Goal: Ask a question: Seek information or help from site administrators or community

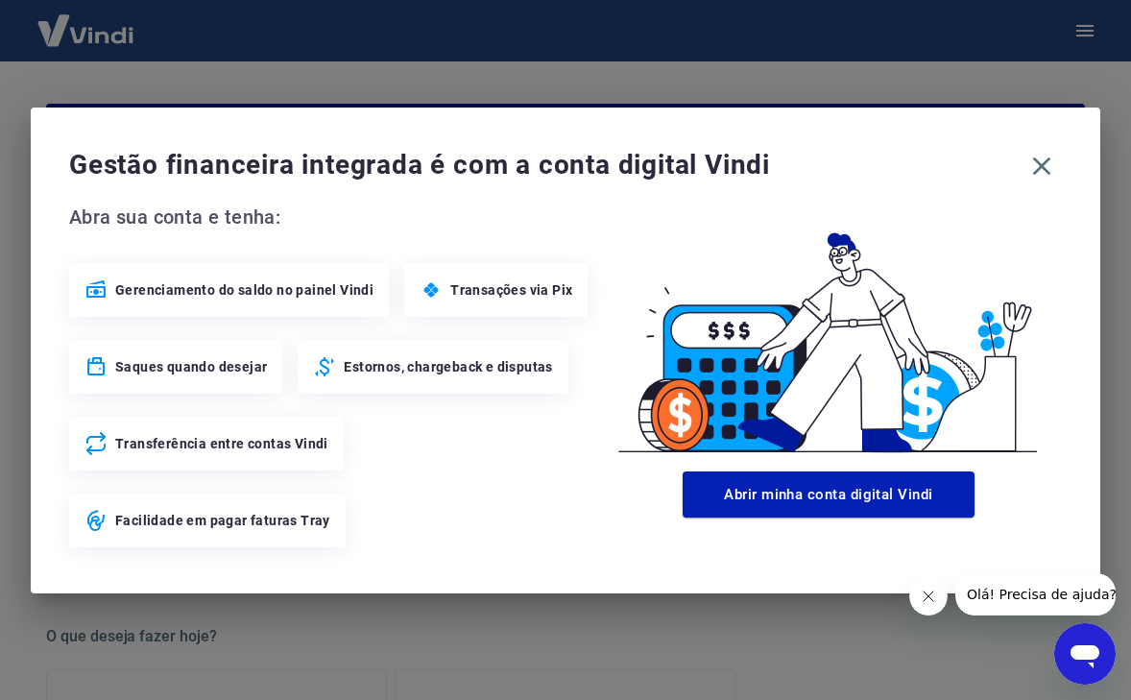
click at [1030, 594] on span "Olá! Precisa de ajuda?" at bounding box center [1042, 594] width 150 height 15
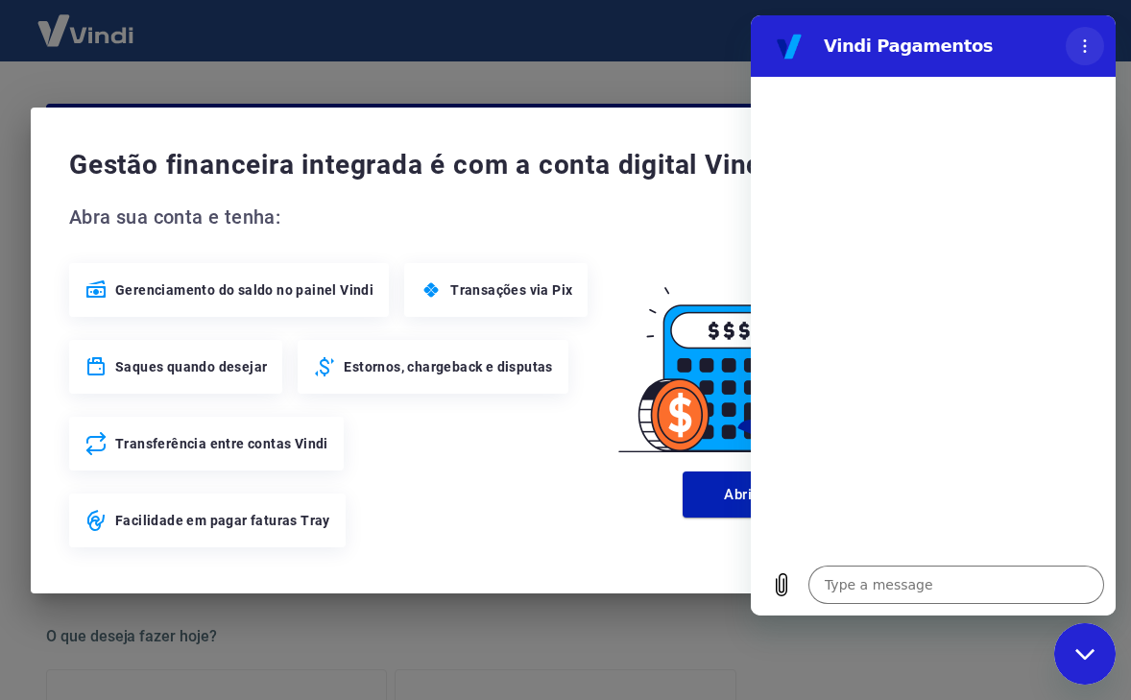
click at [1074, 49] on button "Options menu" at bounding box center [1085, 46] width 38 height 38
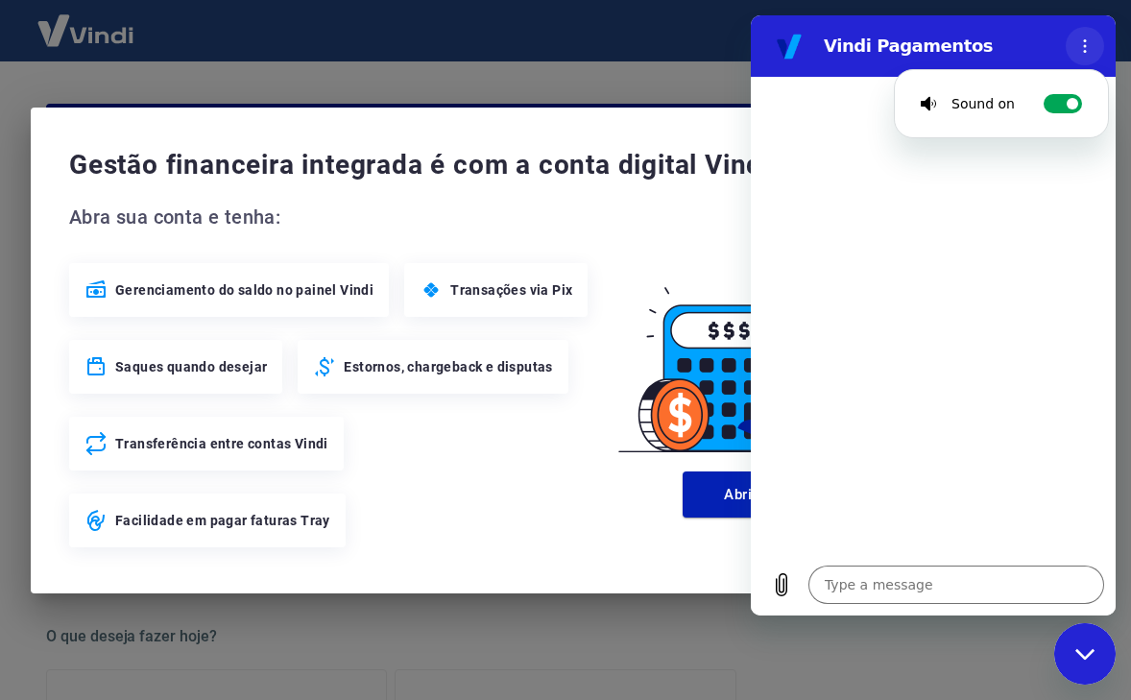
click at [1074, 49] on button "Options menu" at bounding box center [1085, 46] width 38 height 38
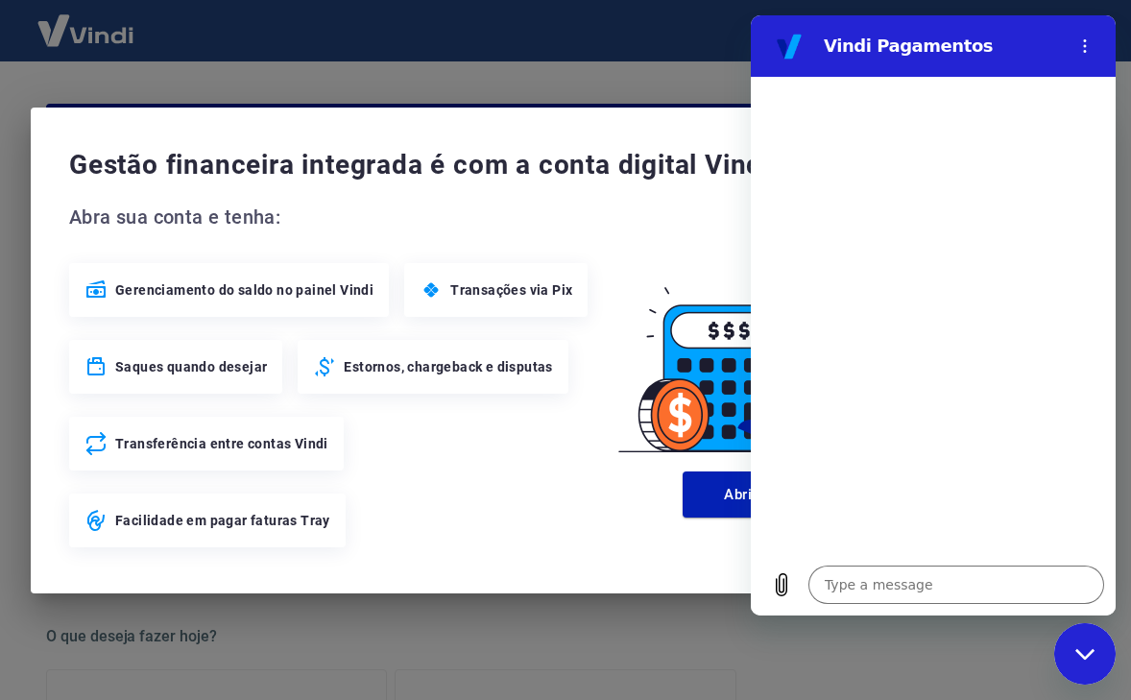
click at [686, 56] on div "Gestão financeira integrada é com a conta digital Vindi Abra sua conta e tenha:…" at bounding box center [565, 350] width 1131 height 700
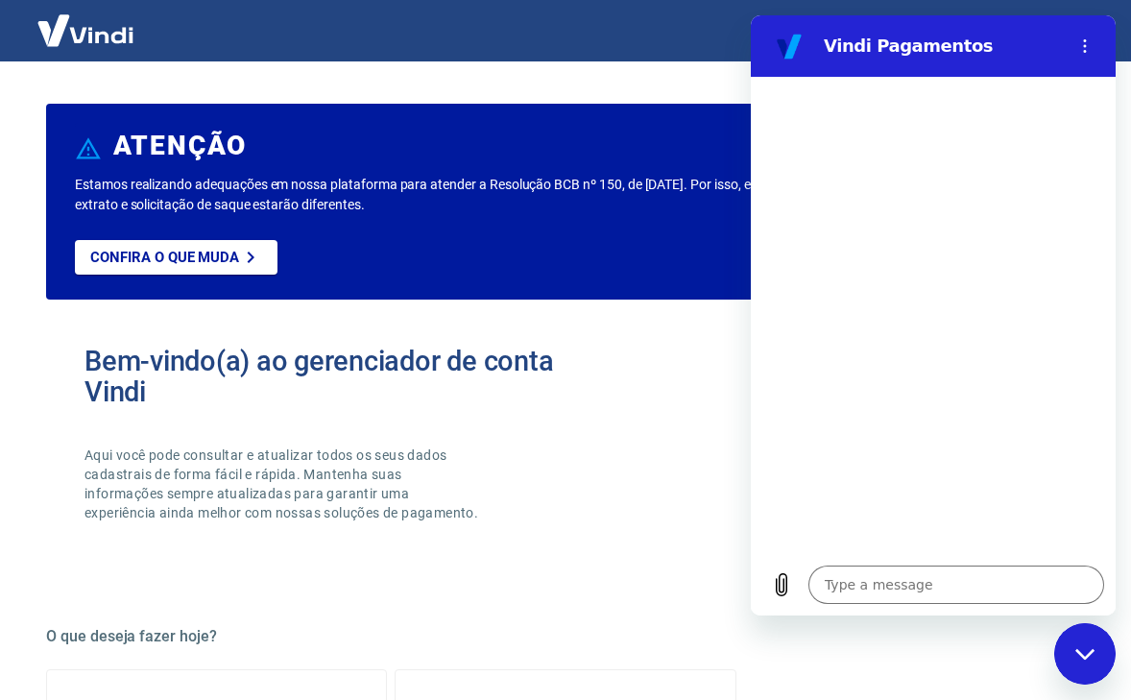
click at [1082, 656] on icon "Close messaging window" at bounding box center [1083, 653] width 19 height 11
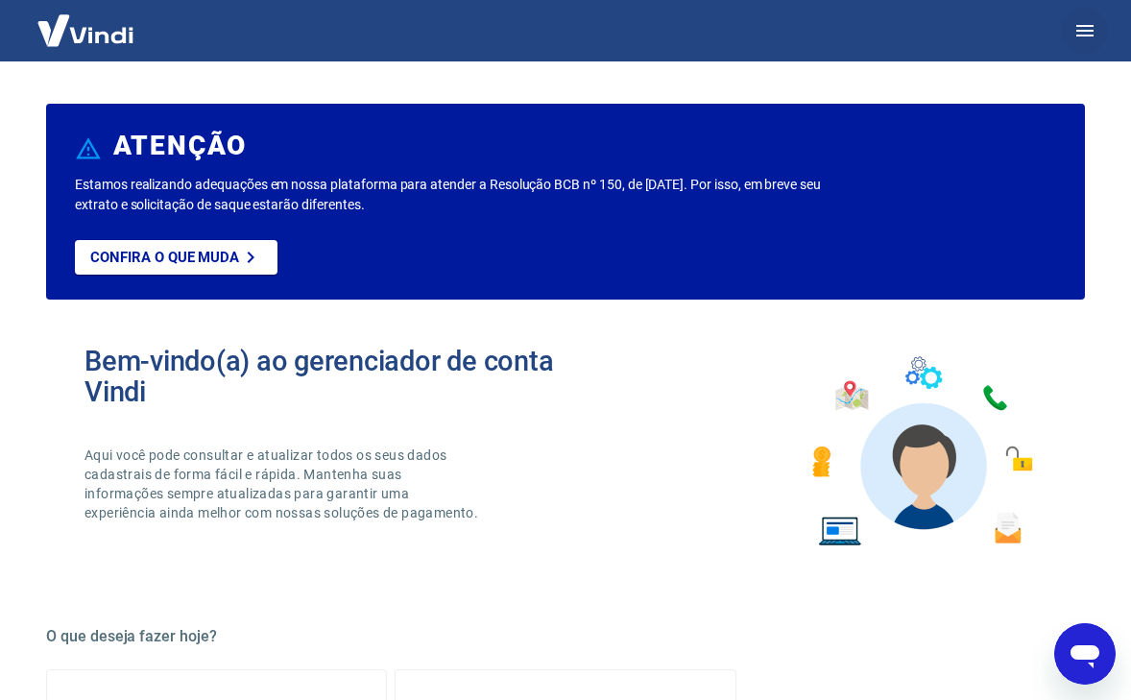
click at [1087, 28] on icon "button" at bounding box center [1084, 30] width 23 height 23
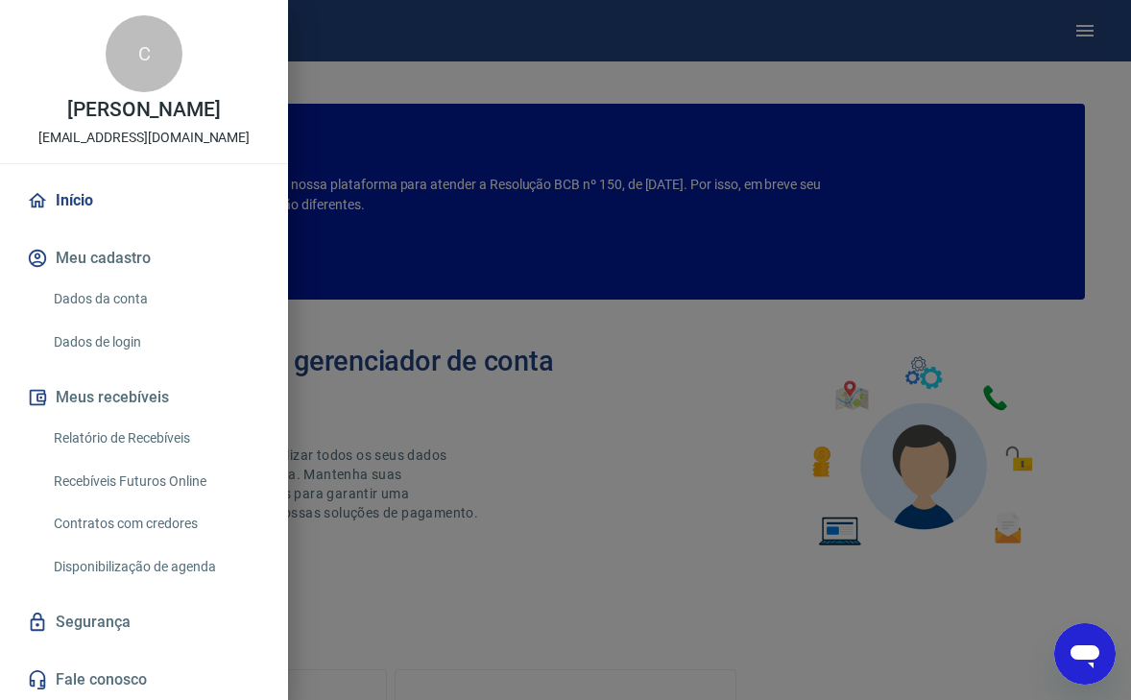
click at [1087, 28] on div at bounding box center [565, 350] width 1131 height 700
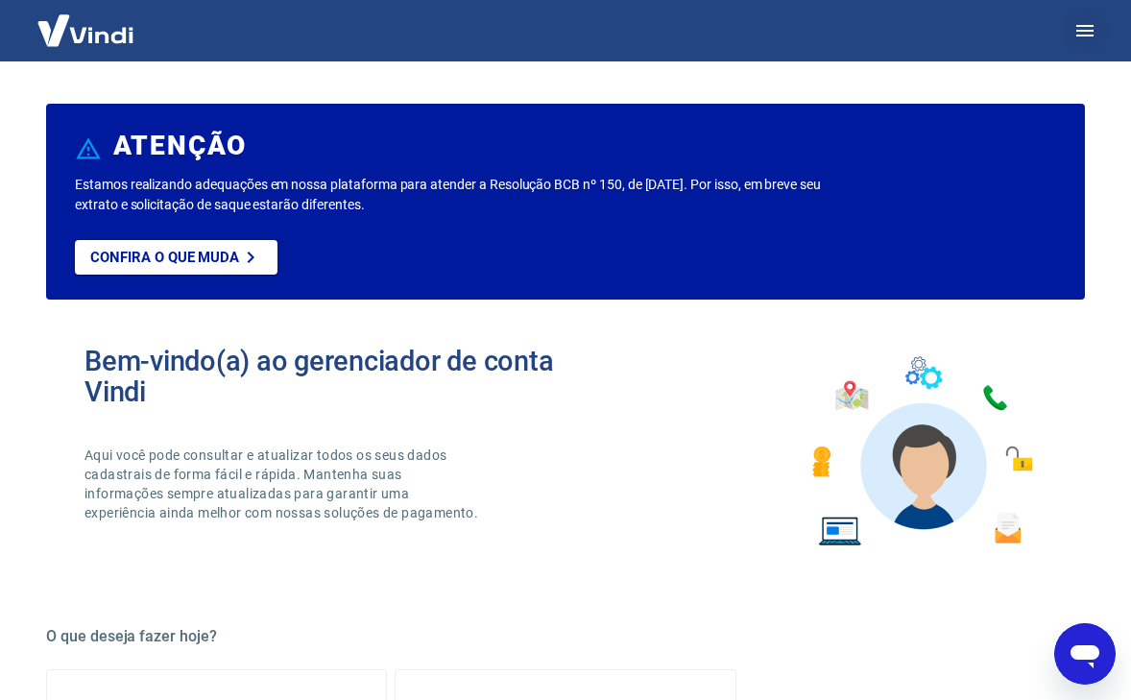
click at [1087, 27] on icon "button" at bounding box center [1084, 31] width 17 height 12
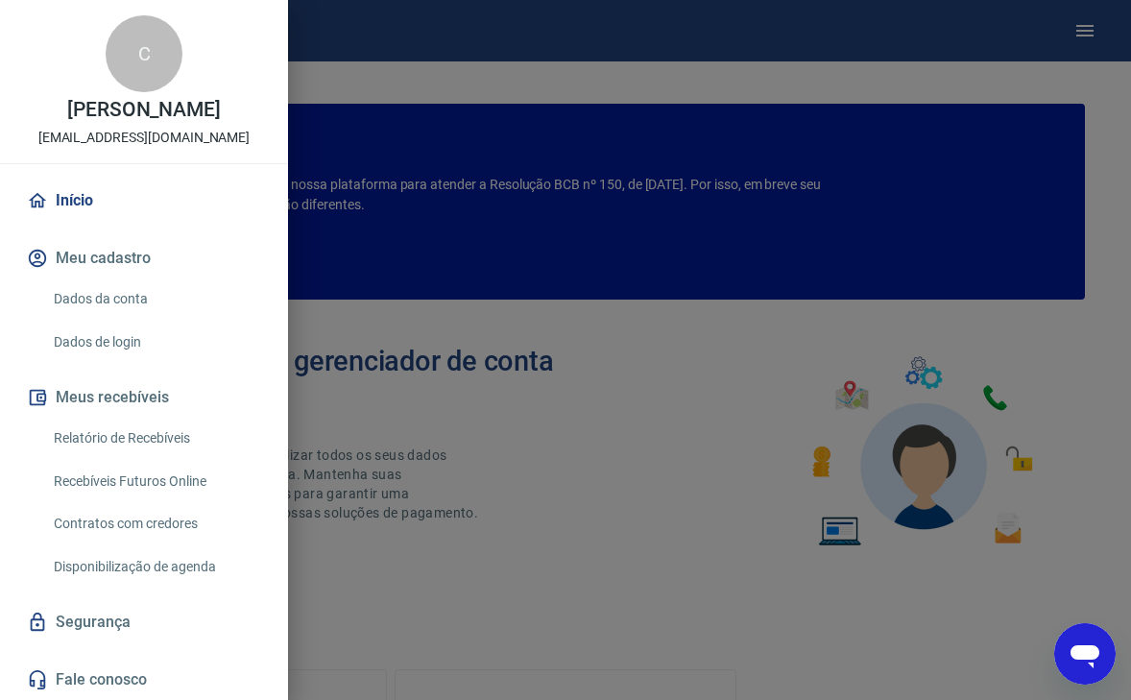
click at [88, 405] on button "Meus recebíveis" at bounding box center [144, 397] width 242 height 42
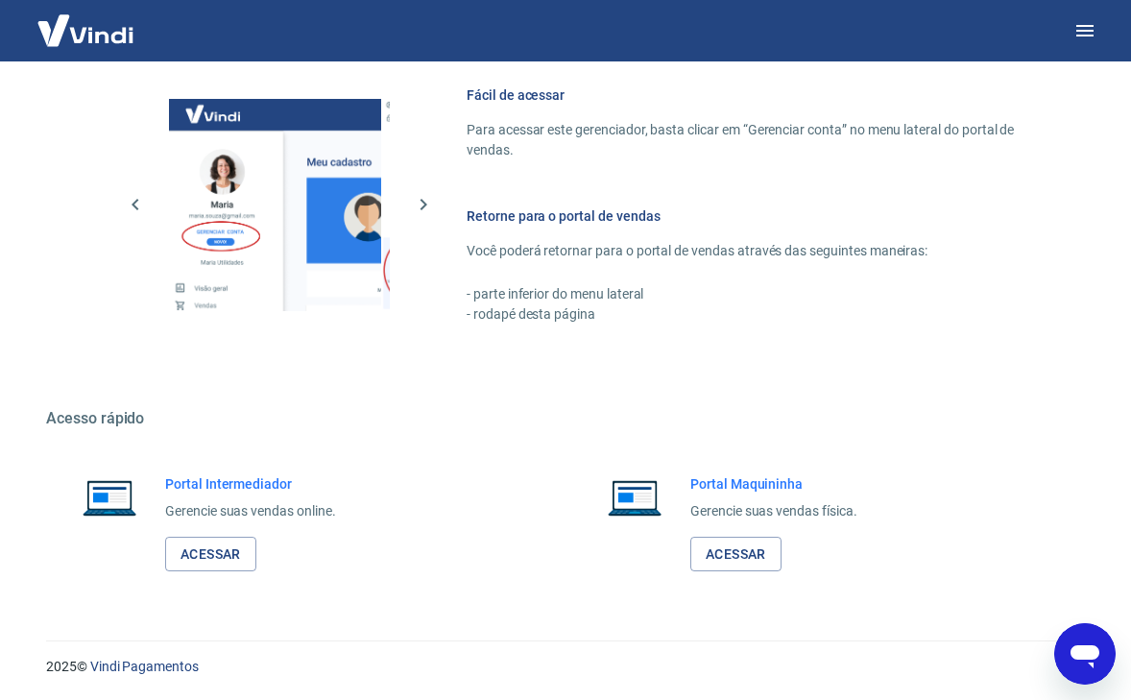
scroll to position [1034, 0]
click at [202, 551] on link "Acessar" at bounding box center [210, 555] width 91 height 36
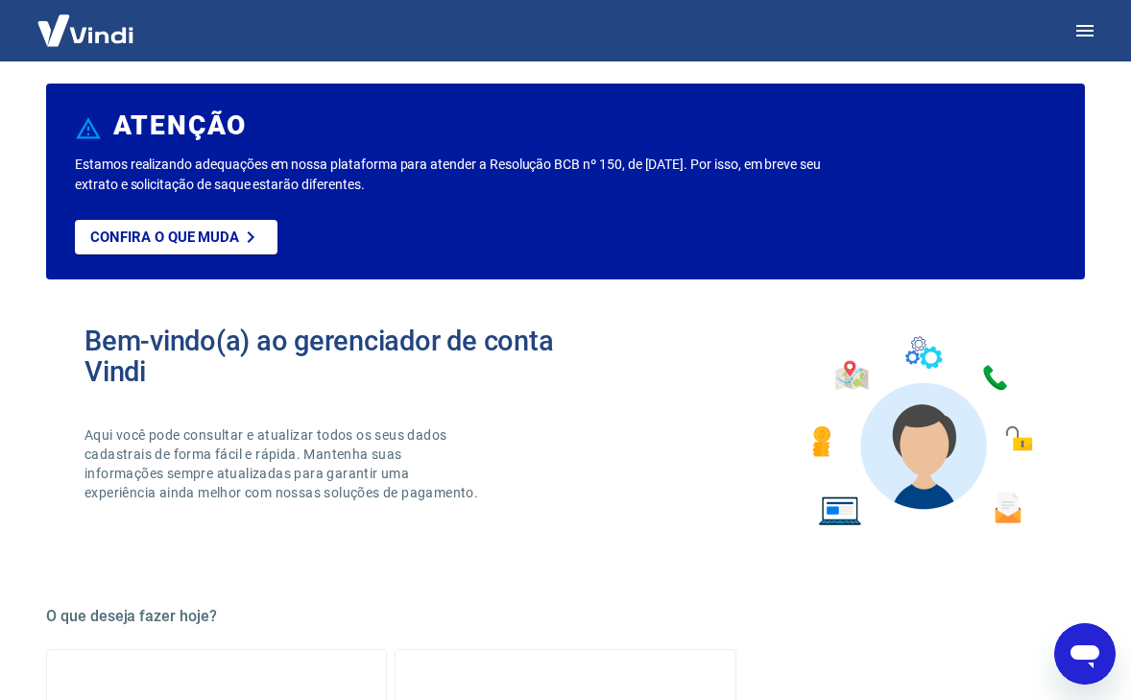
scroll to position [26, 0]
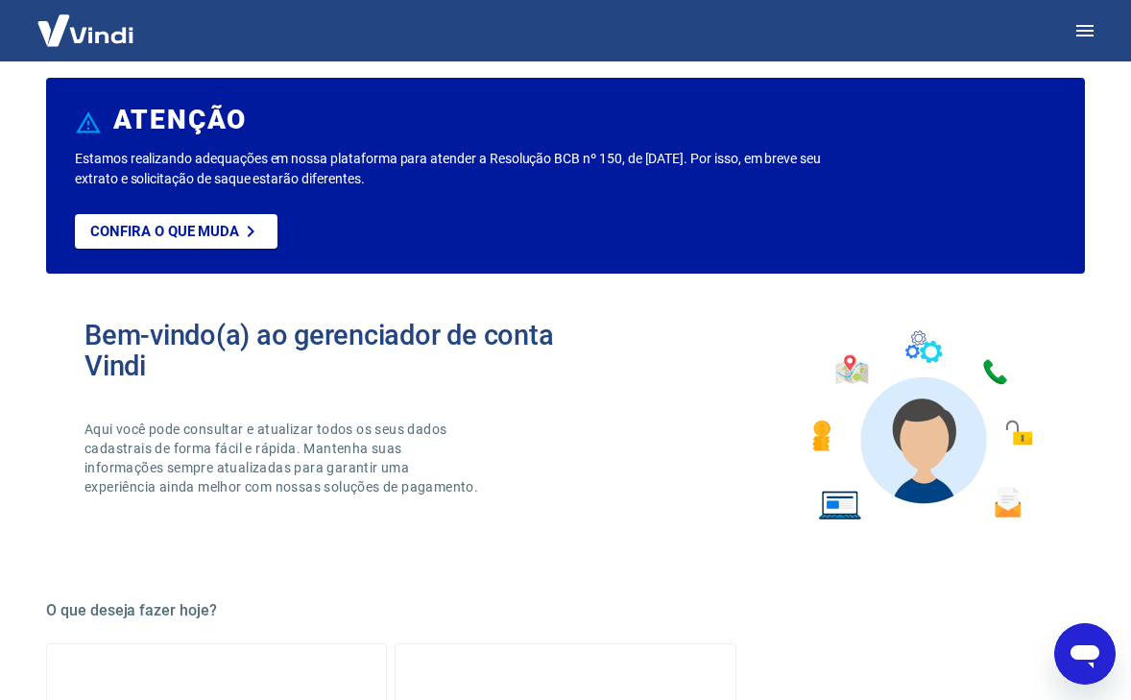
click at [1088, 663] on icon "Open messaging window" at bounding box center [1085, 656] width 29 height 23
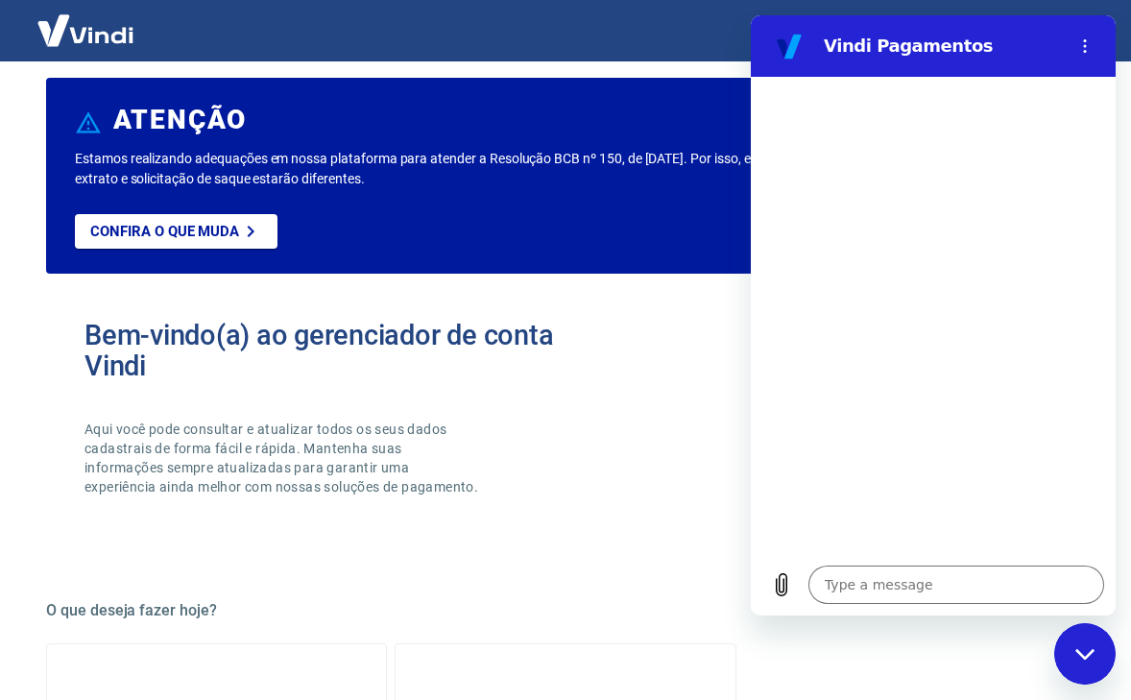
type textarea "x"
click at [852, 582] on textarea at bounding box center [956, 585] width 296 height 38
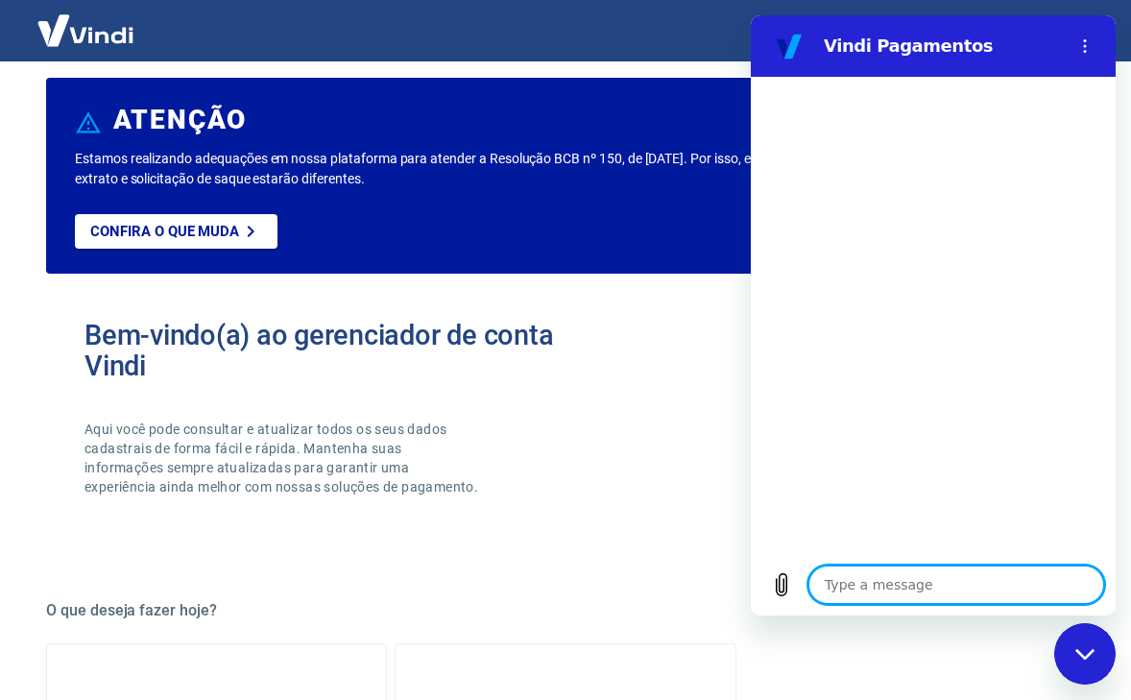
type textarea "B"
type textarea "x"
type textarea "Bo"
type textarea "x"
type textarea "Bom"
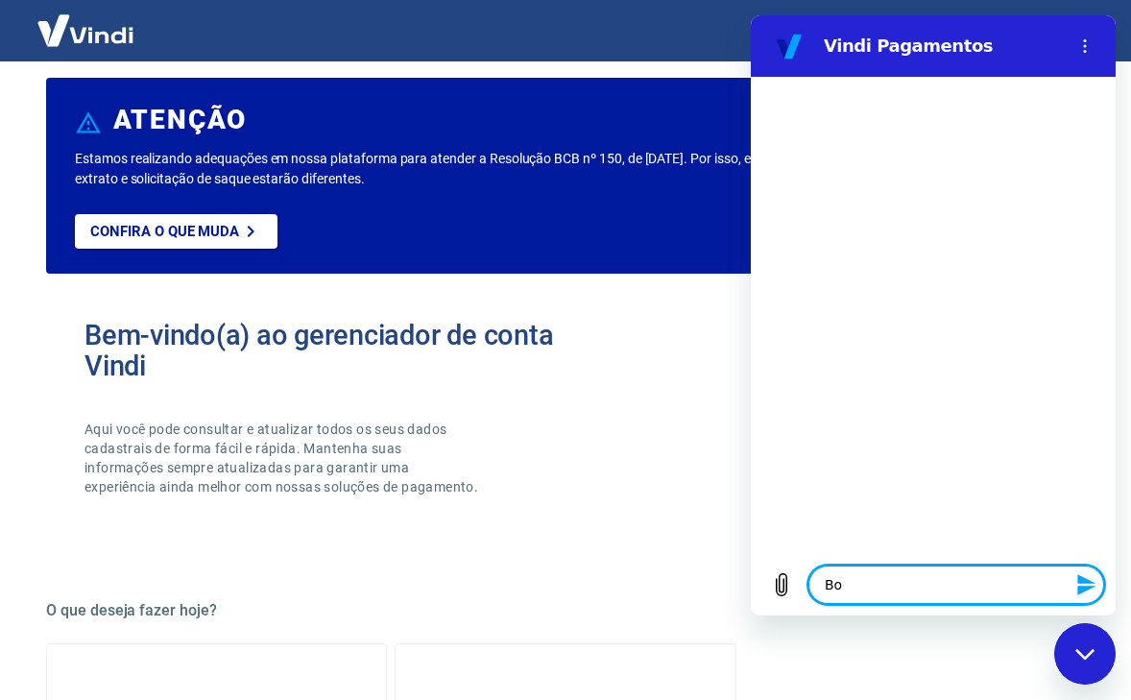
type textarea "x"
type textarea "Bom"
type textarea "x"
type textarea "Bom d"
type textarea "x"
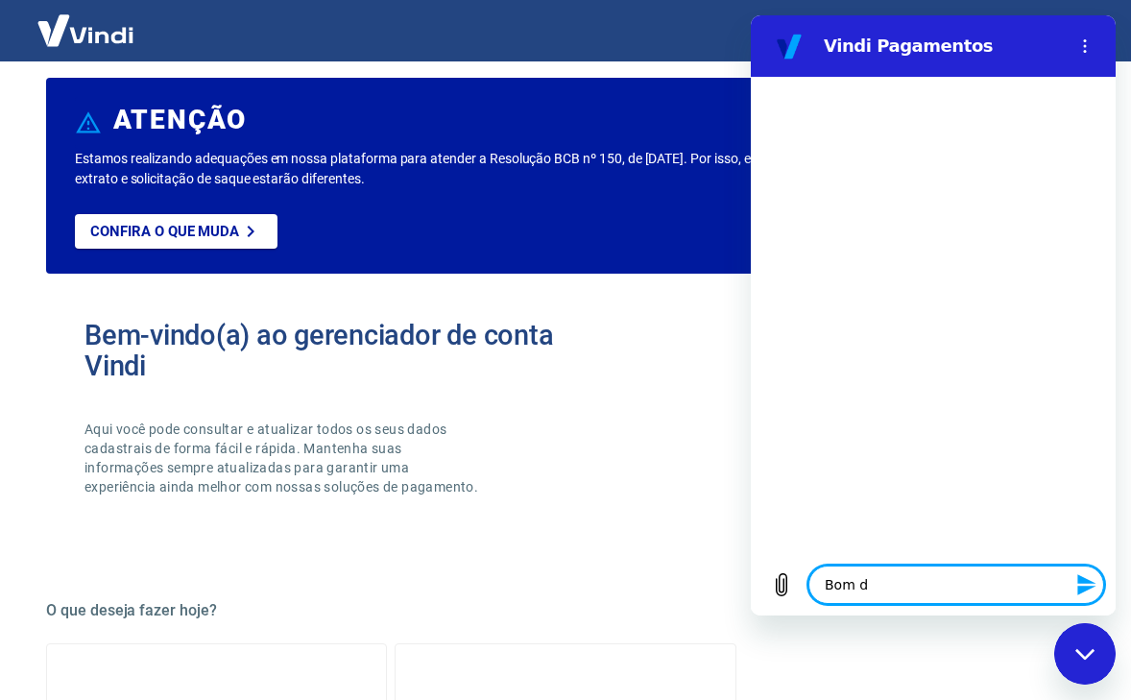
type textarea "Bom di"
type textarea "x"
type textarea "Bom dia"
type textarea "x"
type textarea "Bom dia"
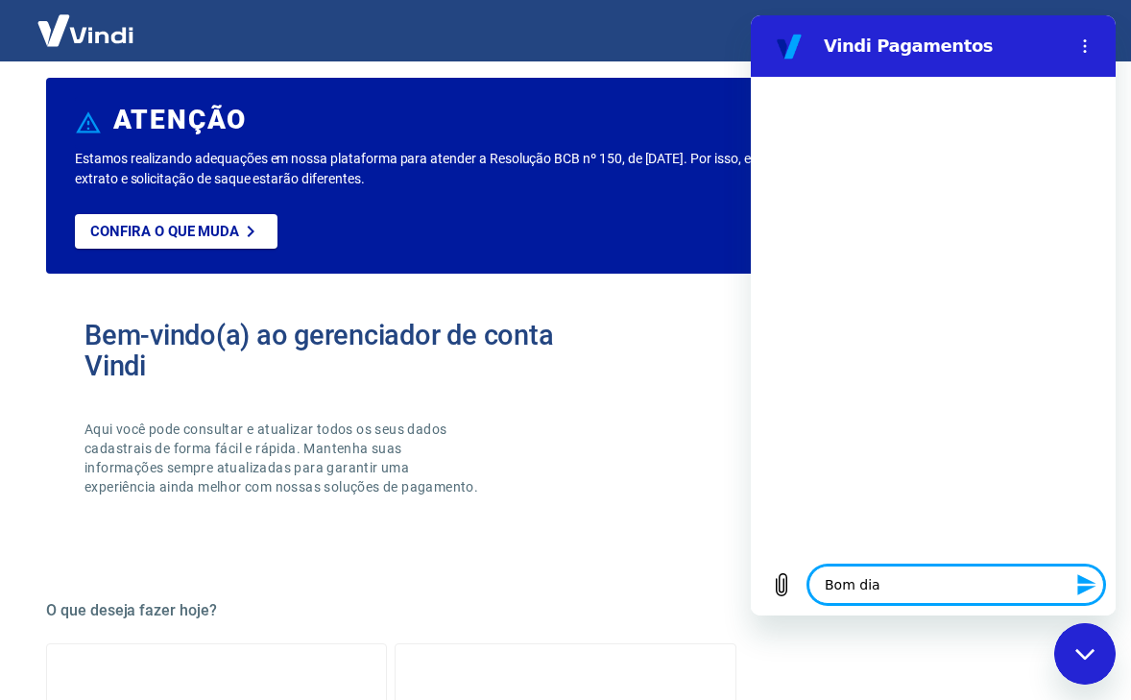
type textarea "x"
type textarea "Bom dia"
type textarea "x"
type textarea "Bom di"
type textarea "x"
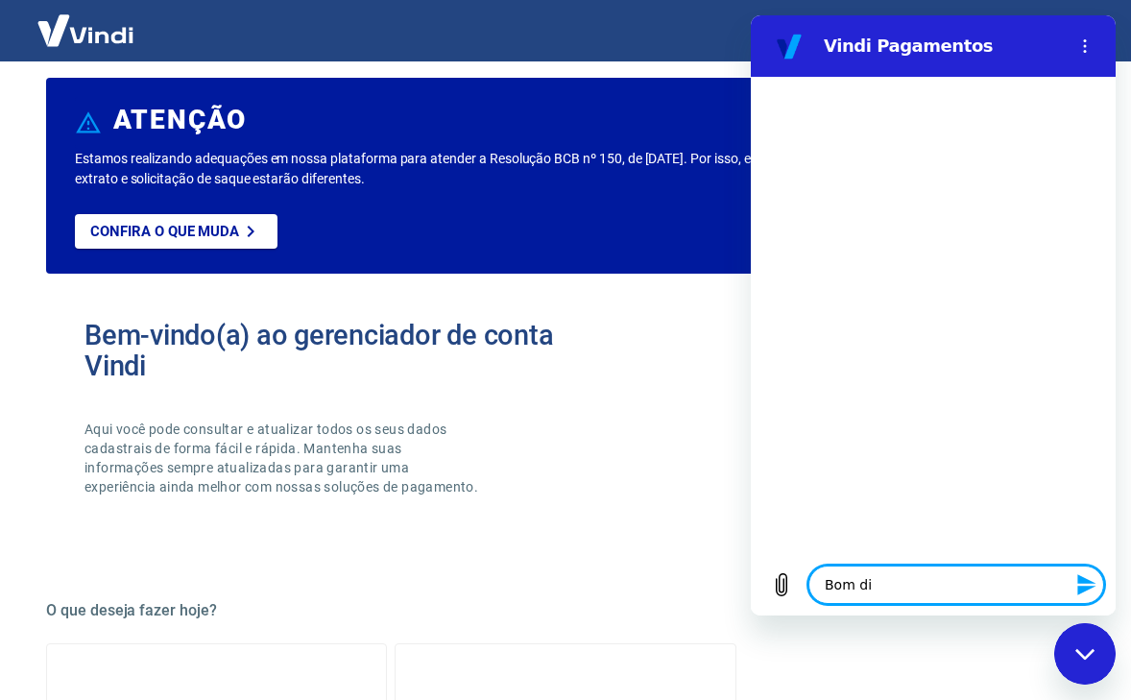
type textarea "Bom d"
type textarea "x"
type textarea "Bom"
type textarea "x"
type textarea "Bom"
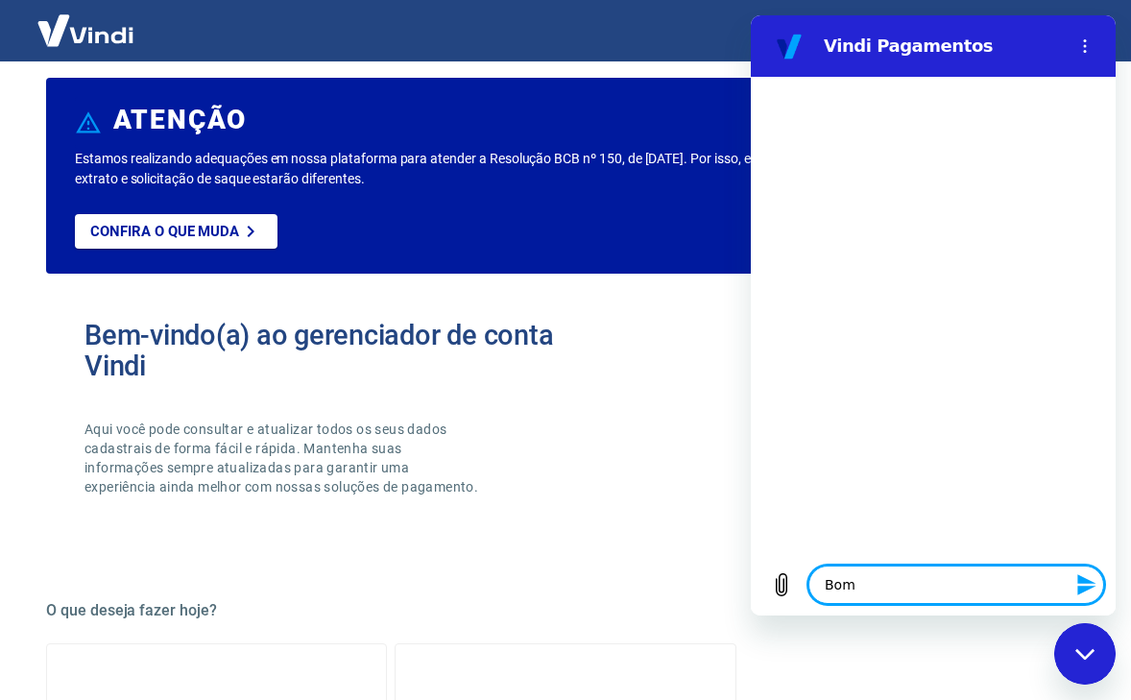
type textarea "x"
type textarea "Bo"
type textarea "x"
type textarea "Boa"
type textarea "x"
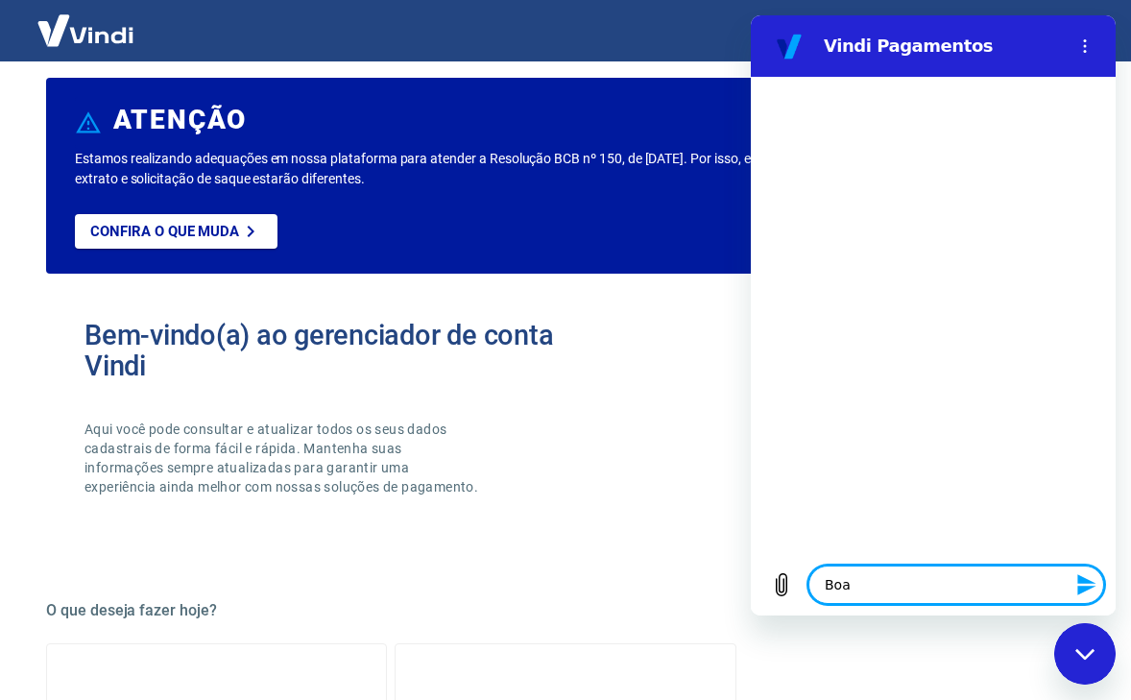
type textarea "Boa"
type textarea "x"
type textarea "Boa t"
type textarea "x"
type textarea "Boa ta"
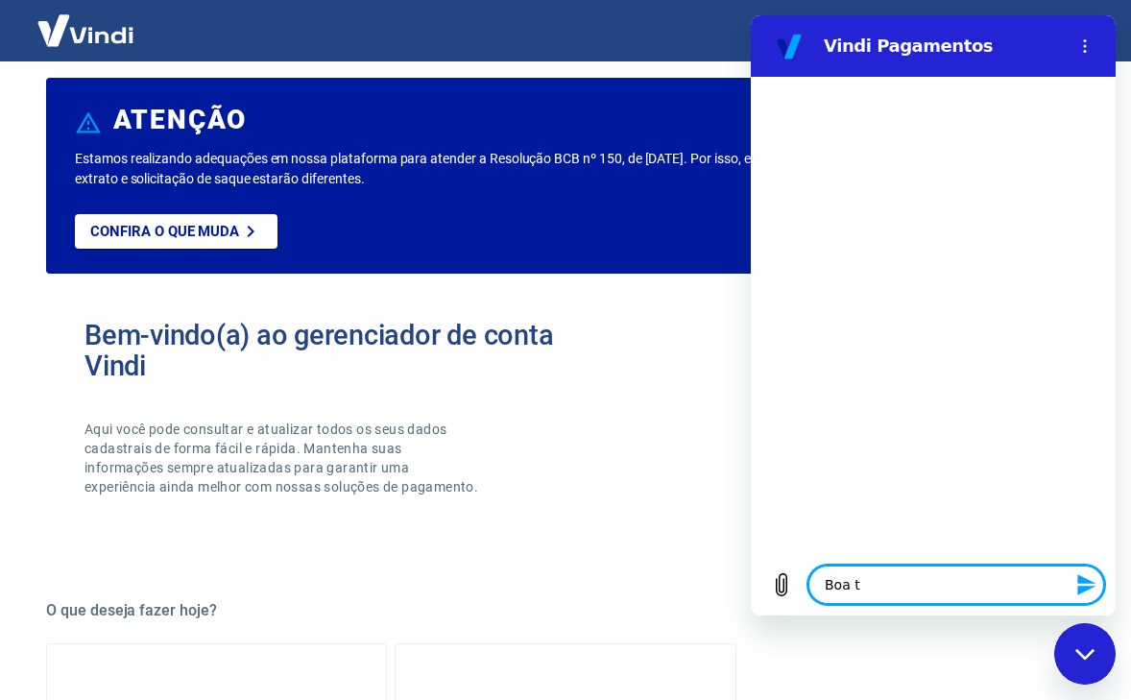
type textarea "x"
type textarea "Boa tar"
type textarea "x"
type textarea "Boa tard"
type textarea "x"
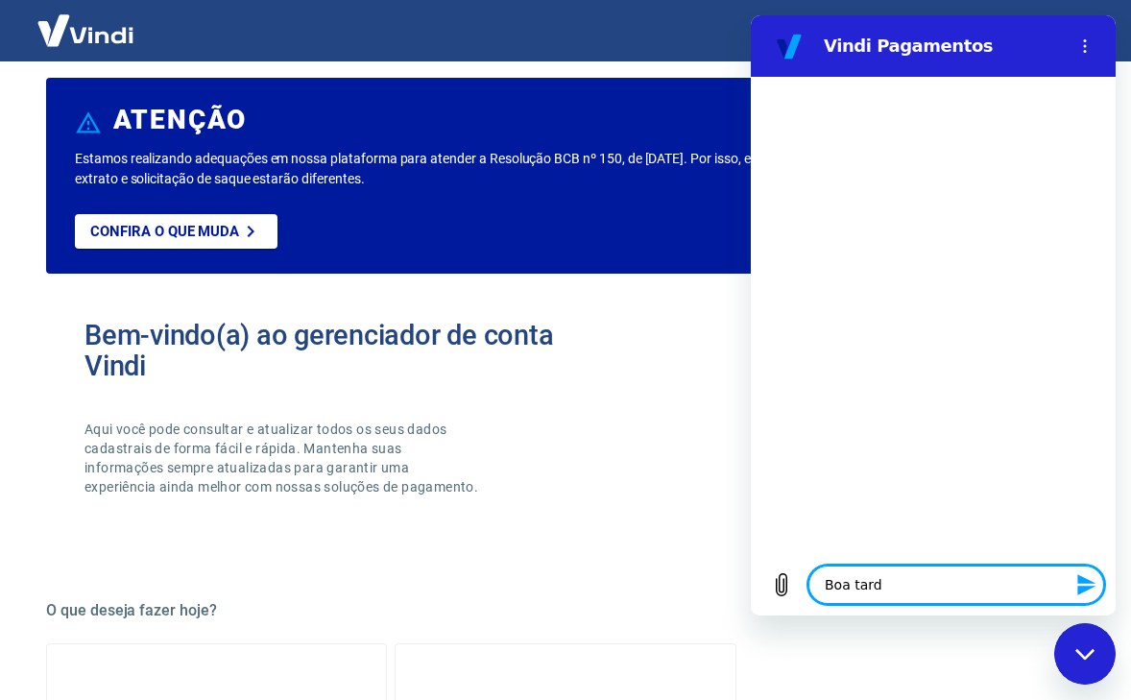
type textarea "Boa tarde"
type textarea "x"
type textarea "Boa tarde,"
type textarea "x"
type textarea "Boa tarde,"
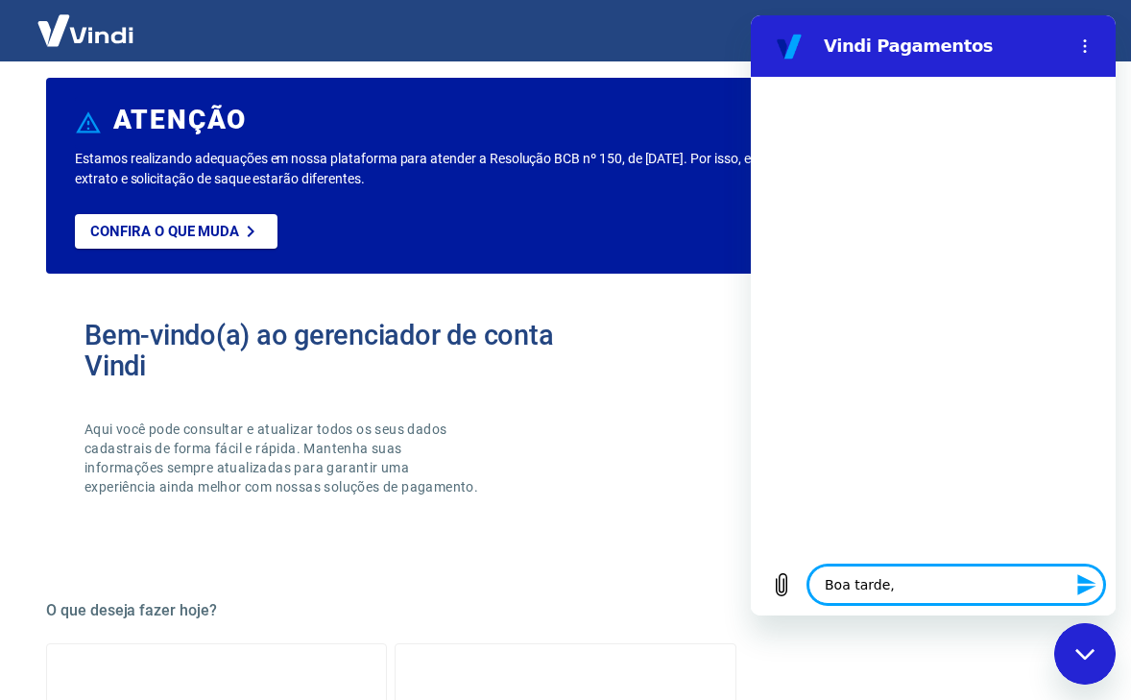
type textarea "x"
type textarea "Boa tarde, t"
type textarea "x"
type textarea "Boa tarde, te"
type textarea "x"
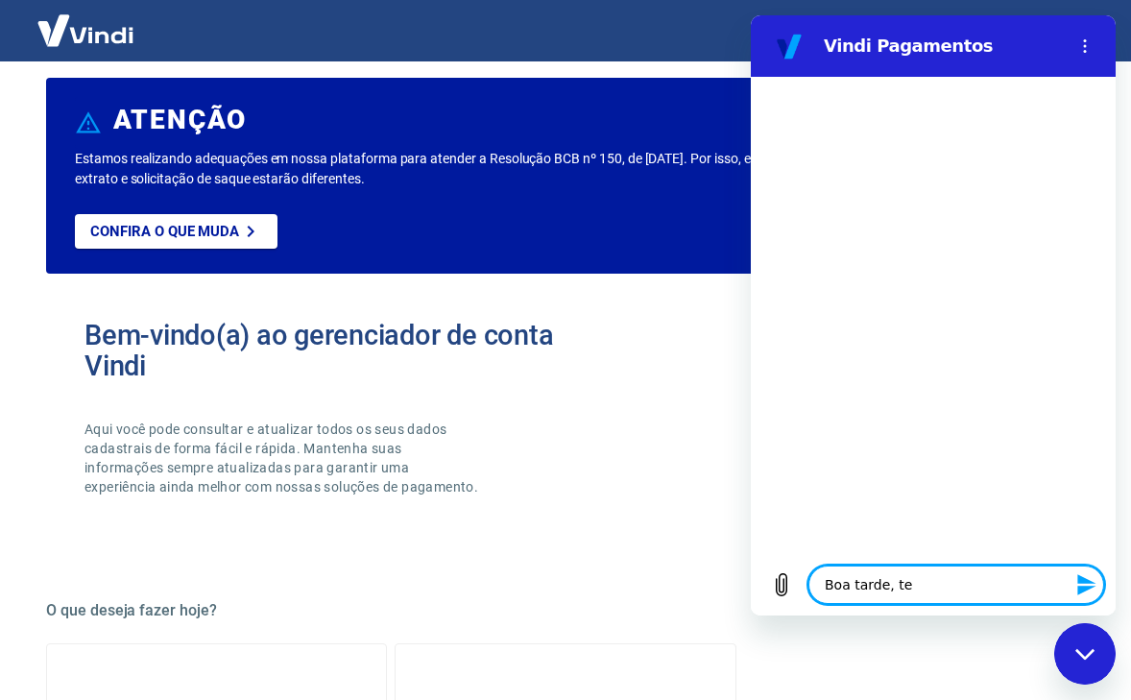
type textarea "Boa tarde, ten"
type textarea "x"
type textarea "Boa tarde, tenh"
type textarea "x"
type textarea "Boa tarde, tenho"
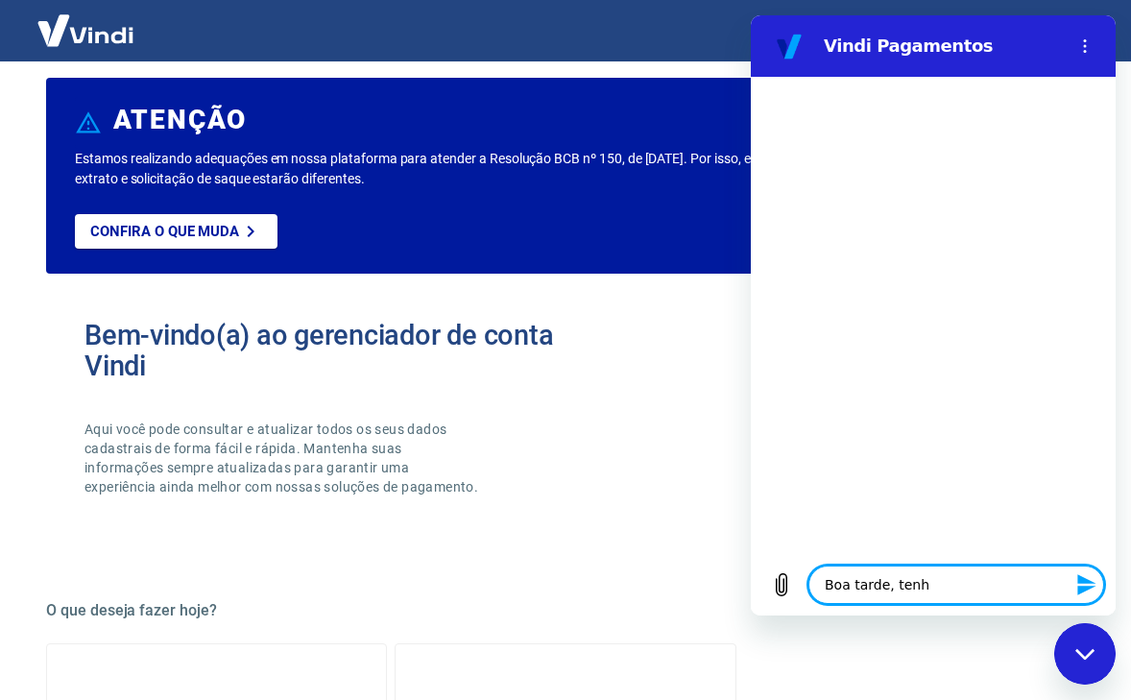
type textarea "x"
type textarea "Boa tarde, tenho"
type textarea "x"
type textarea "Boa tarde, tenho 2"
type textarea "x"
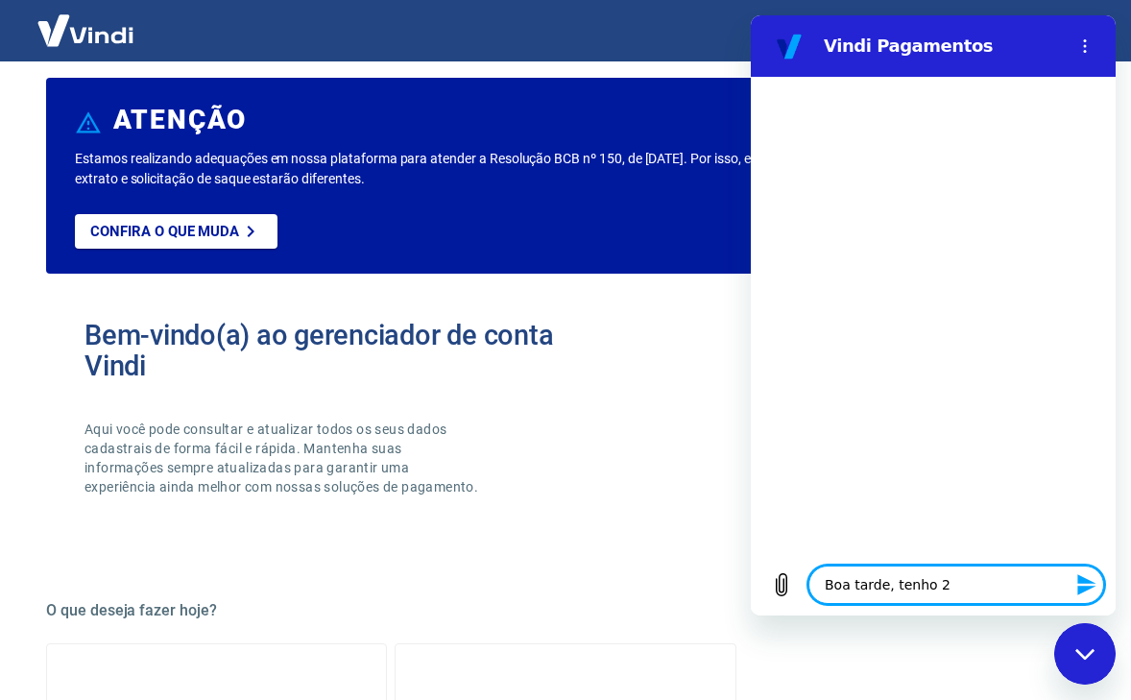
type textarea "Boa tarde, tenho 2"
type textarea "x"
type textarea "Boa tarde, tenho 2 v"
type textarea "x"
type textarea "Boa tarde, tenho 2 ve"
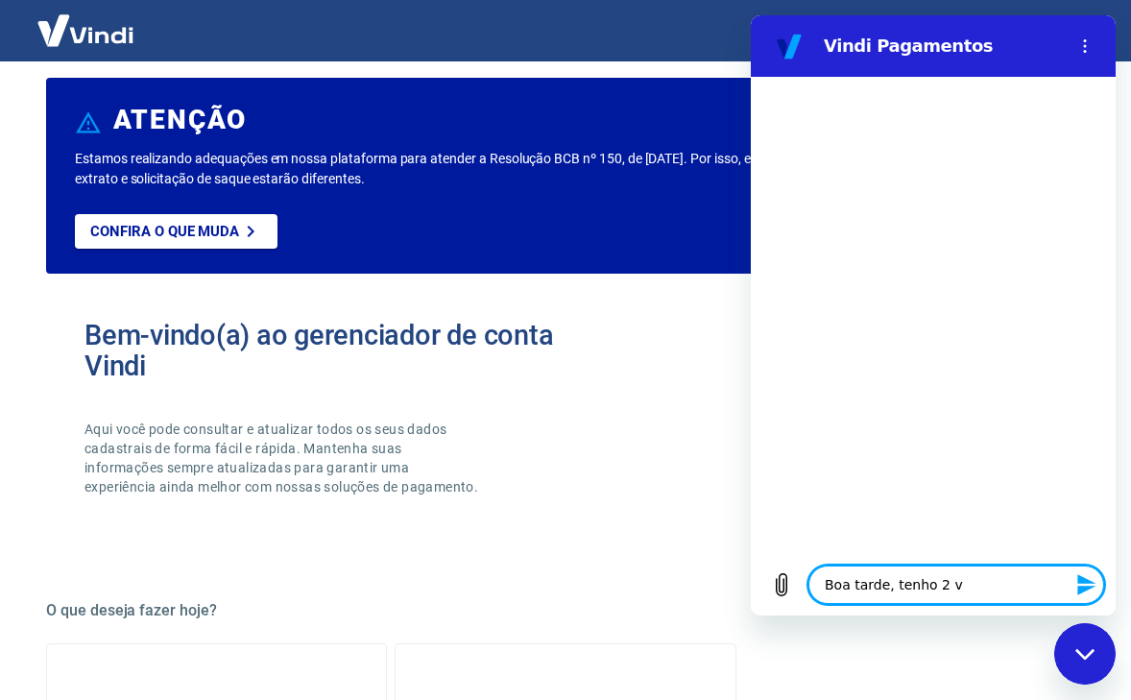
type textarea "x"
type textarea "Boa tarde, tenho 2 ven"
type textarea "x"
type textarea "Boa tarde, tenho 2 vend"
type textarea "x"
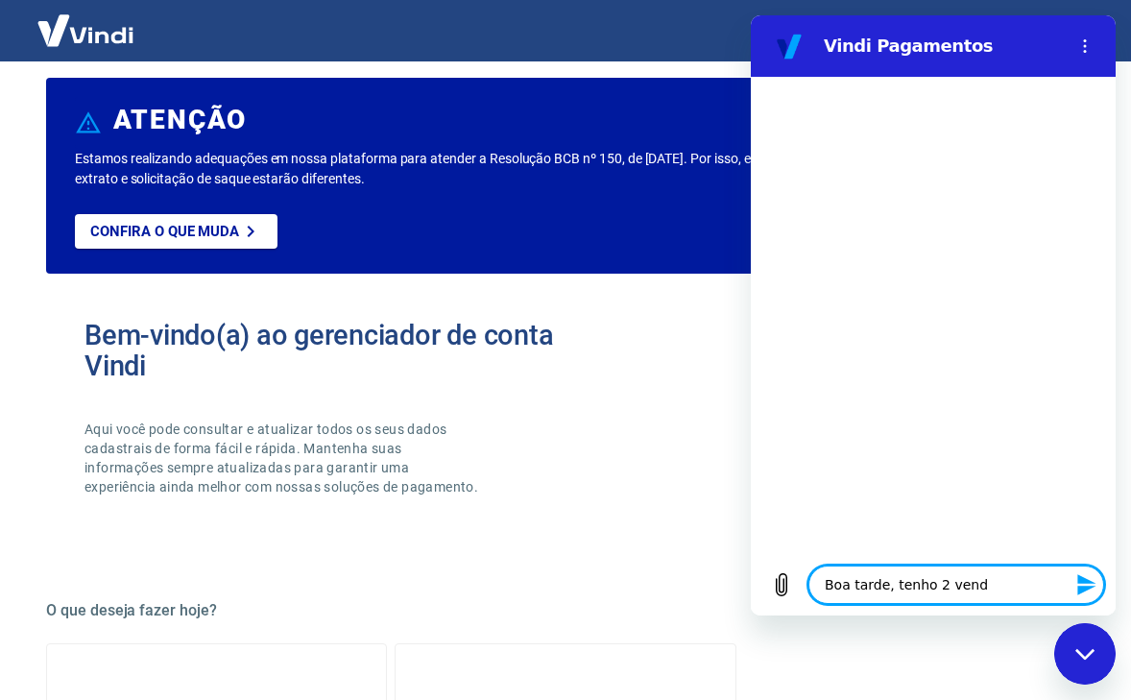
type textarea "Boa tarde, tenho 2 venda"
type textarea "x"
type textarea "Boa tarde, tenho 2 vendas"
type textarea "x"
type textarea "Boa tarde, tenho 2 vendas"
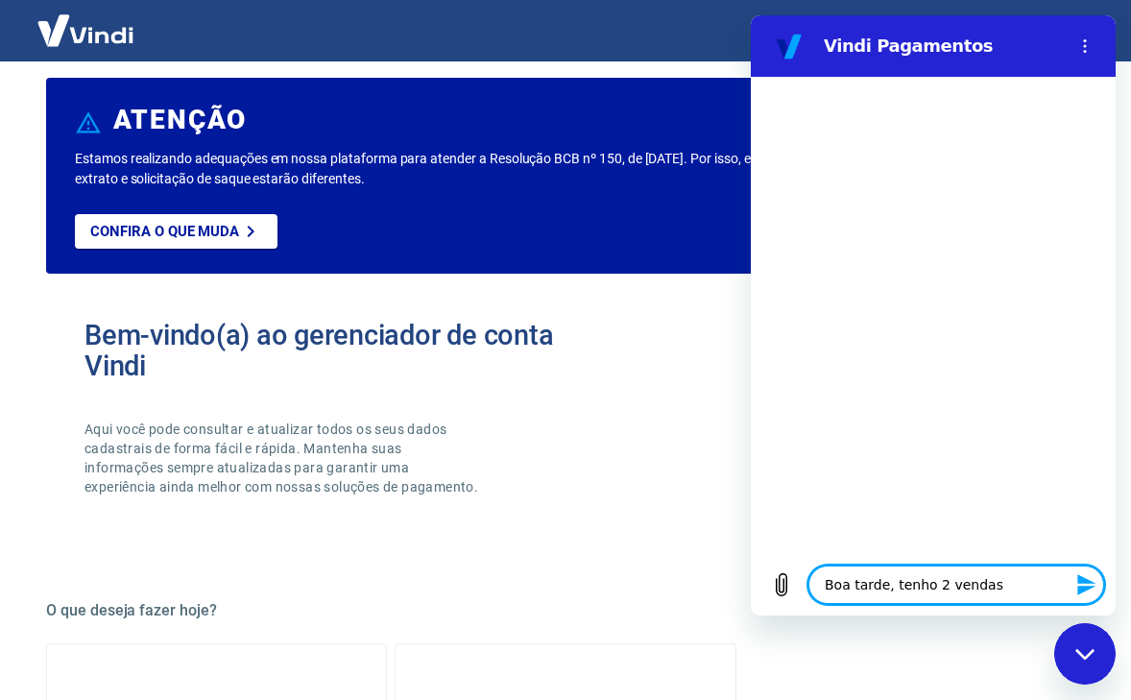
type textarea "x"
type textarea "Boa tarde, tenho 2 vendas e"
type textarea "x"
type textarea "Boa tarde, tenho 2 vendas em"
type textarea "x"
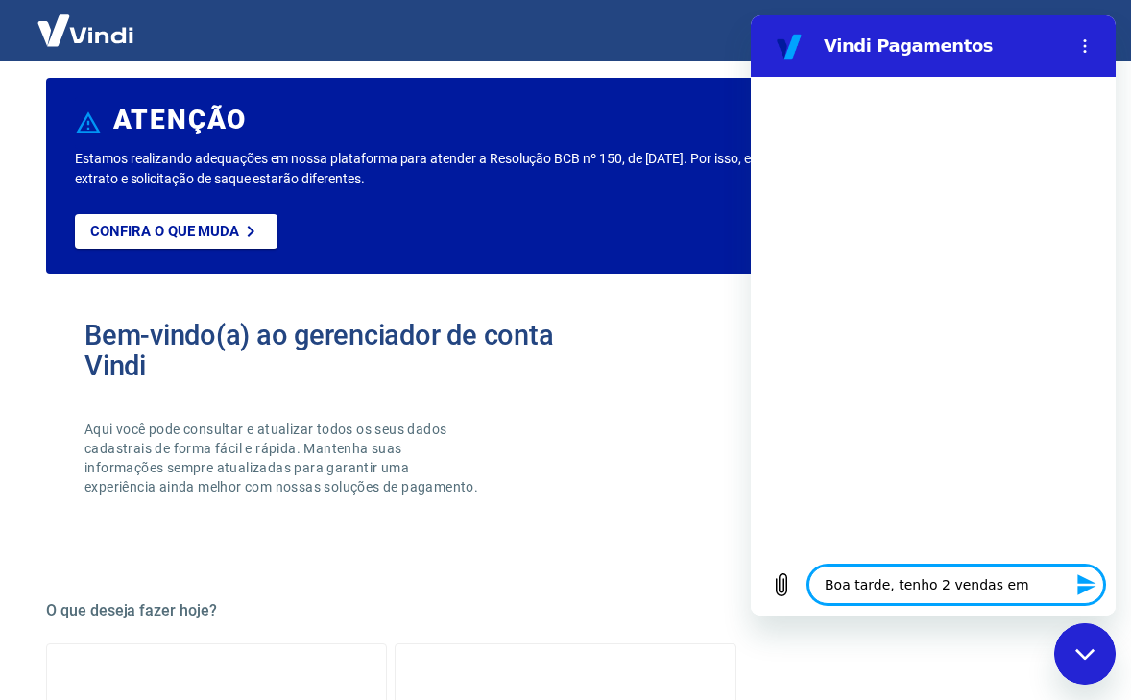
type textarea "Boa tarde, tenho 2 vendas em"
type textarea "x"
type textarea "Boa tarde, tenho 2 vendas em c"
type textarea "x"
type textarea "Boa tarde, tenho 2 vendas em ch"
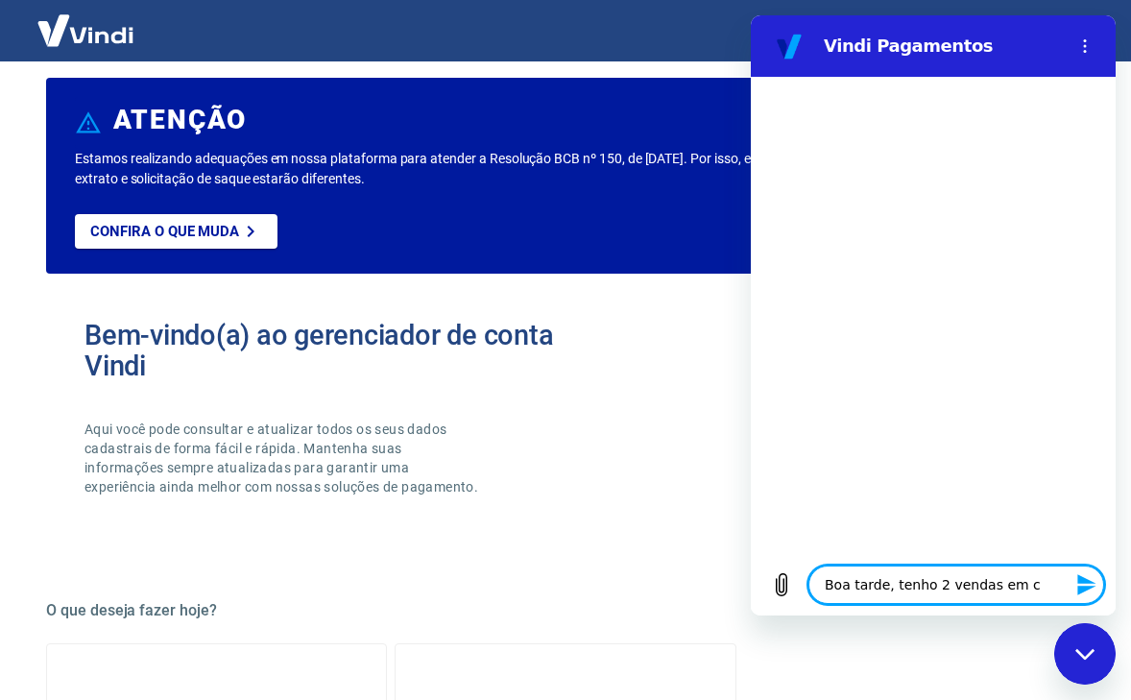
type textarea "x"
type textarea "Boa tarde, tenho 2 vendas em cha"
type textarea "x"
type textarea "Boa tarde, tenho 2 vendas em char"
type textarea "x"
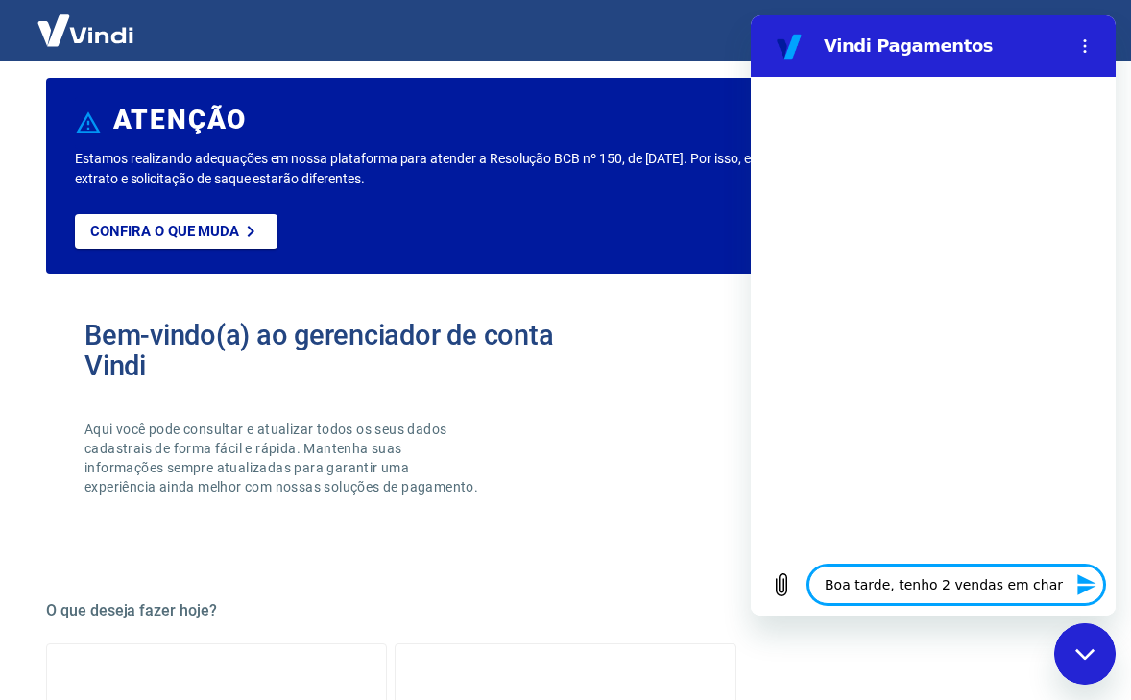
type textarea "Boa tarde, tenho 2 vendas em charg"
type textarea "x"
type textarea "Boa tarde, tenho 2 vendas em charge"
type textarea "x"
type textarea "Boa tarde, tenho 2 vendas em chargeb"
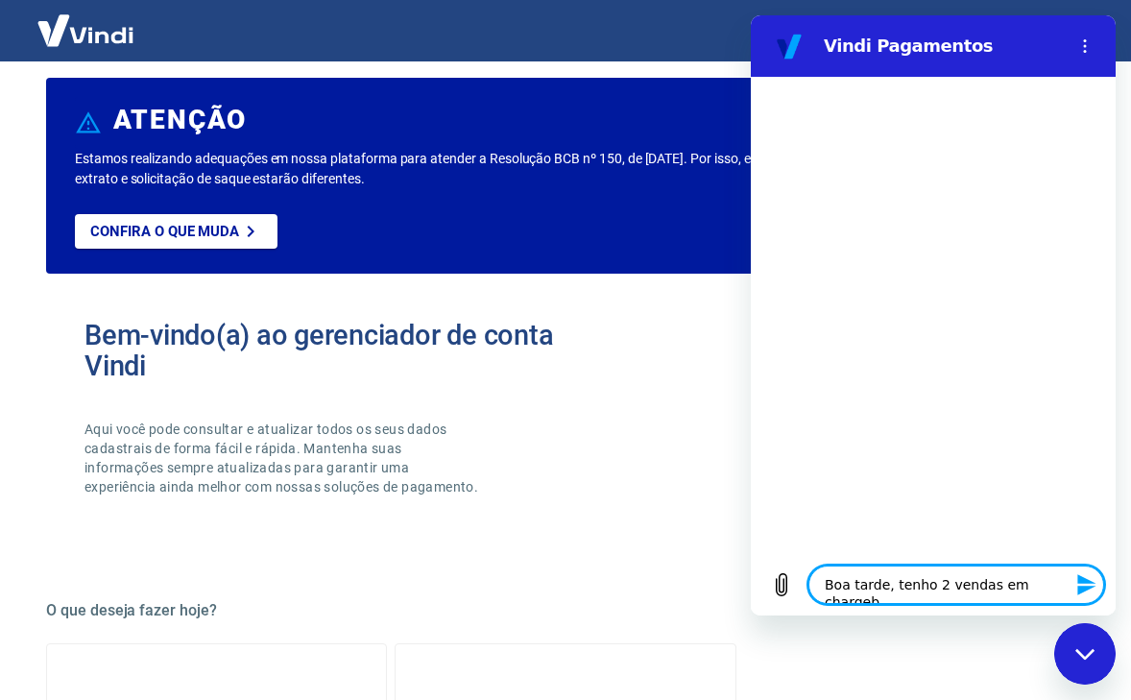
type textarea "x"
type textarea "Boa tarde, tenho 2 vendas em chargeba"
type textarea "x"
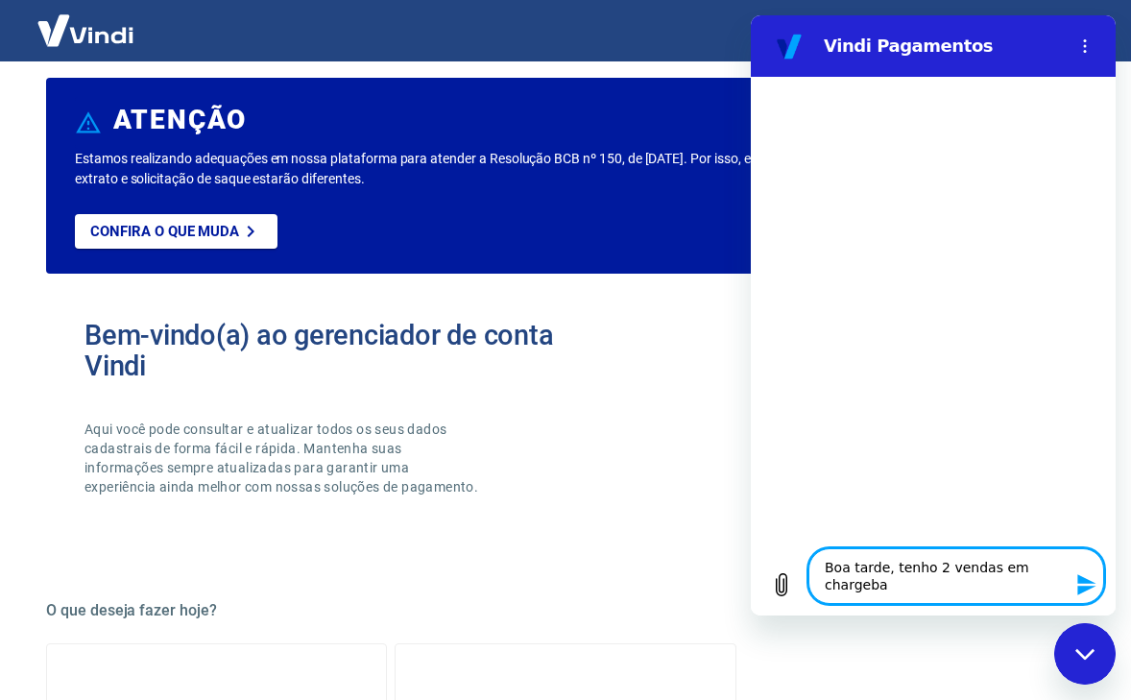
type textarea "Boa tarde, tenho 2 vendas em chargebac"
type textarea "x"
type textarea "Boa tarde, tenho 2 vendas em chargeback"
type textarea "x"
type textarea "Boa tarde, tenho 2 vendas em chargeback,"
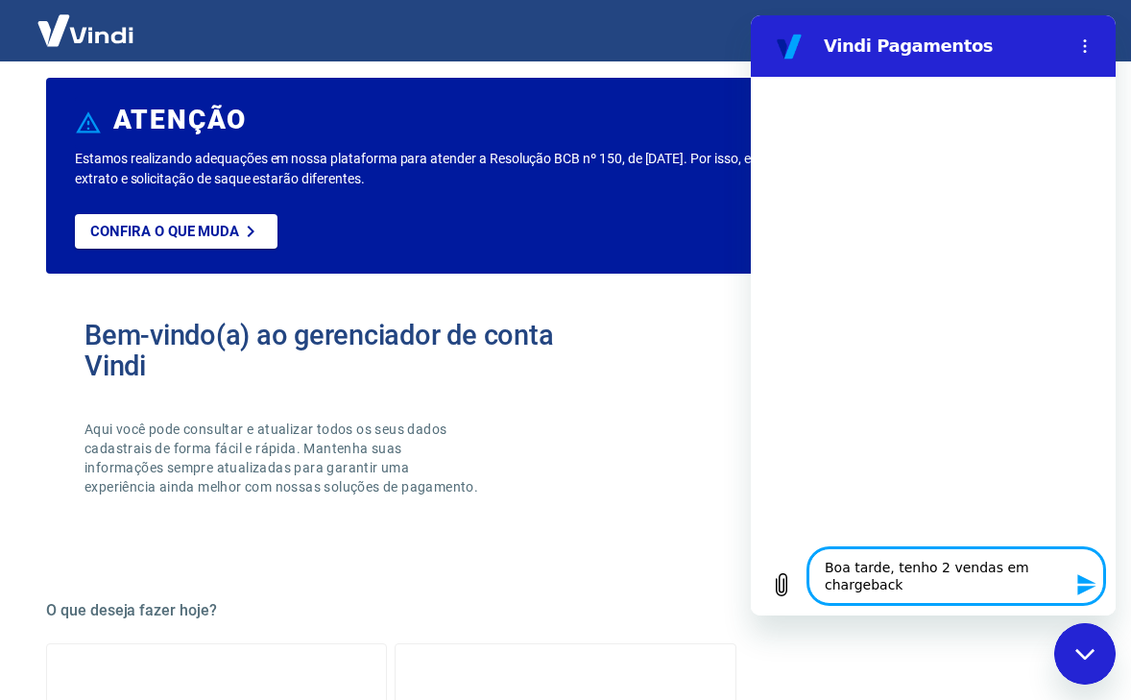
type textarea "x"
type textarea "Boa tarde, tenho 2 vendas em chargeback,"
type textarea "x"
type textarea "Boa tarde, tenho 2 vendas em chargeback, c"
type textarea "x"
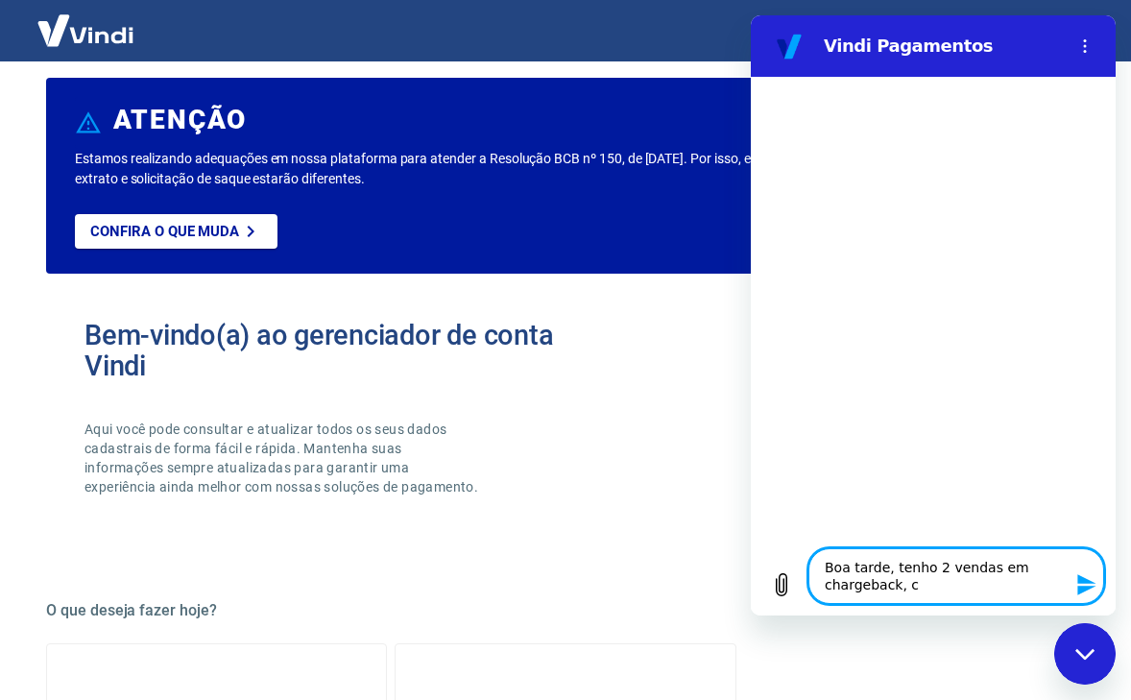
type textarea "Boa tarde, tenho 2 vendas em chargeback, co"
type textarea "x"
type textarea "Boa tarde, tenho 2 vendas em chargeback, com"
type textarea "x"
type textarea "Boa tarde, tenho 2 vendas em chargeback, como"
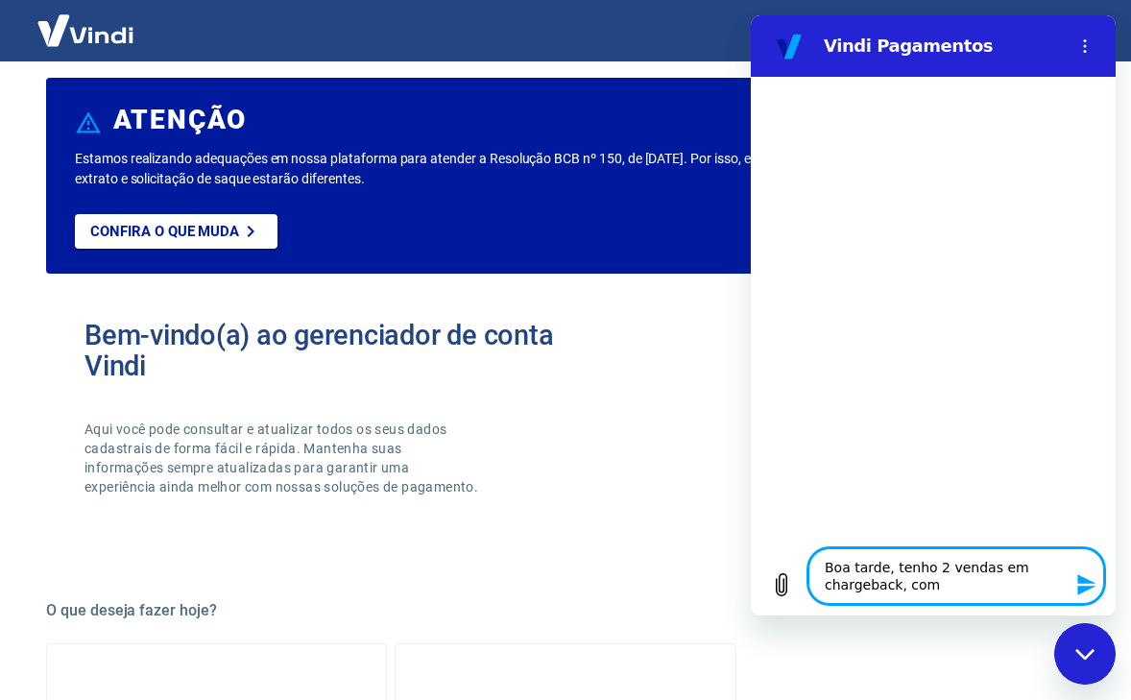
type textarea "x"
type textarea "Boa tarde, tenho 2 vendas em chargeback, como"
type textarea "x"
type textarea "Boa tarde, tenho 2 vendas em chargeback, como s"
type textarea "x"
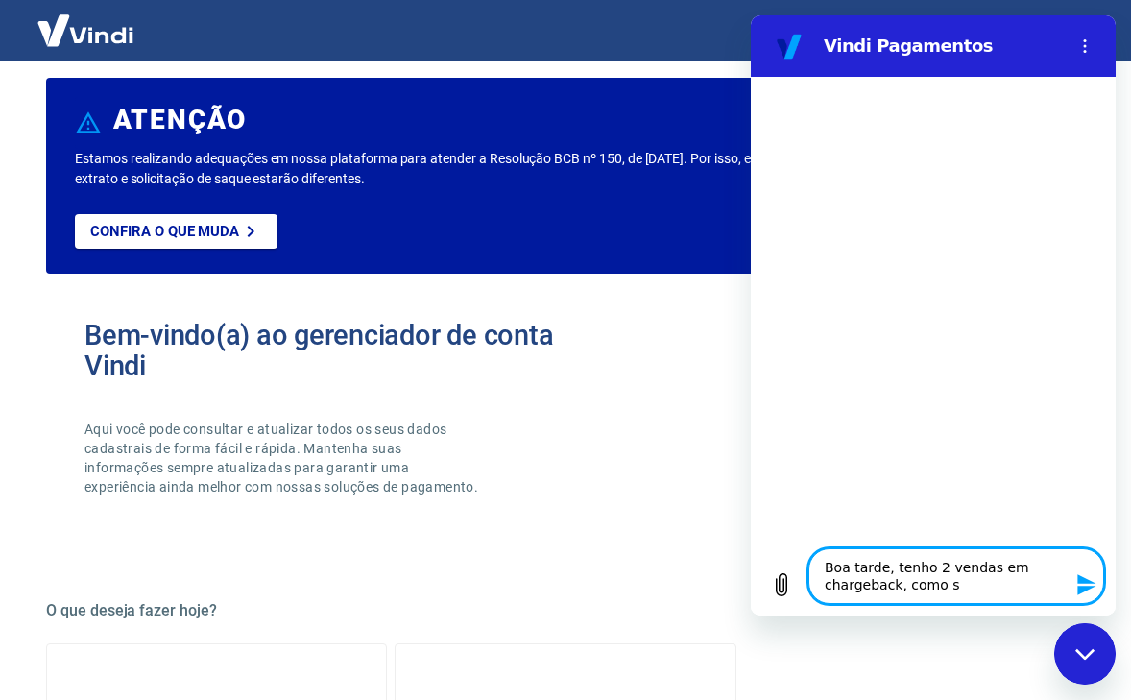
type textarea "Boa tarde, tenho 2 vendas em chargeback, como sa"
type textarea "x"
type textarea "Boa tarde, tenho 2 vendas em chargeback, como sab"
type textarea "x"
type textarea "Boa tarde, tenho 2 vendas em chargeback, como sabe"
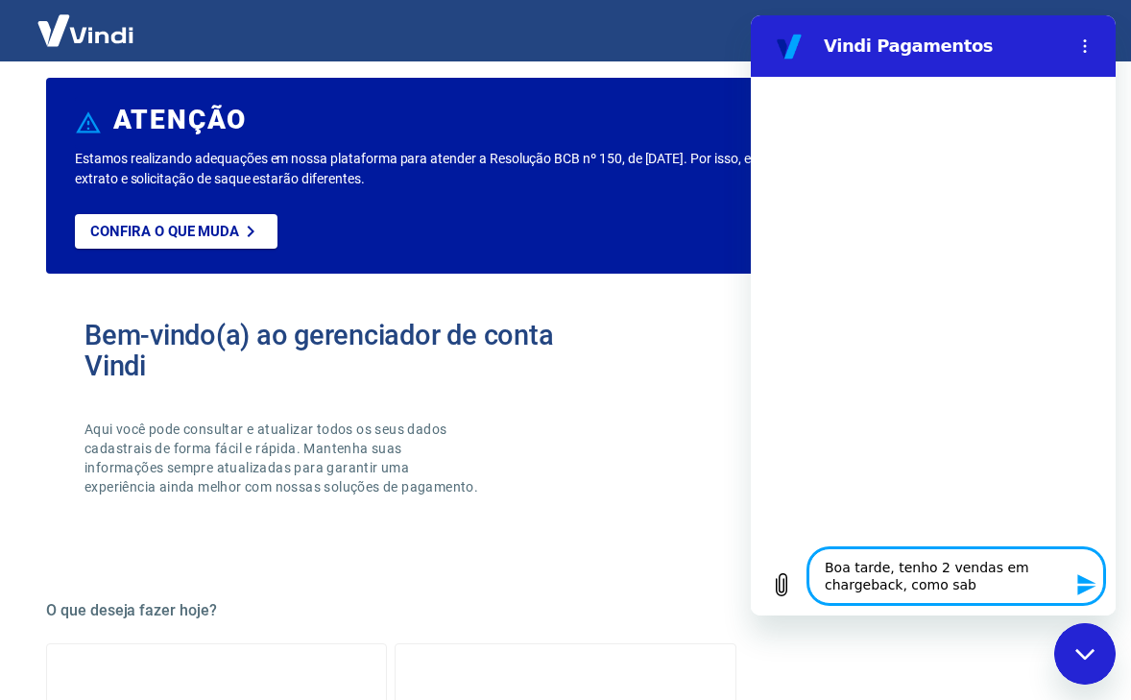
type textarea "x"
type textarea "Boa tarde, tenho 2 vendas em chargeback, como saber"
type textarea "x"
type textarea "Boa tarde, tenho 2 vendas em chargeback, como saber"
type textarea "x"
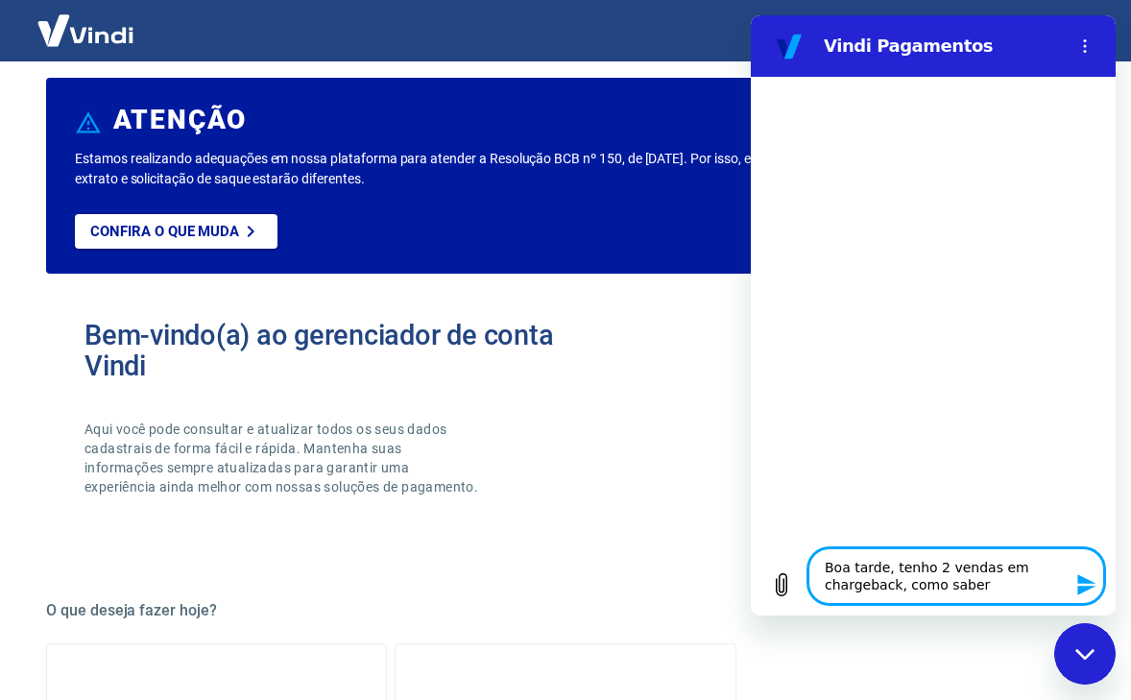
type textarea "Boa tarde, tenho 2 vendas em chargeback, como saber s"
type textarea "x"
type textarea "Boa tarde, tenho 2 vendas em chargeback, como saber se"
type textarea "x"
type textarea "Boa tarde, tenho 2 vendas em chargeback, como saber se"
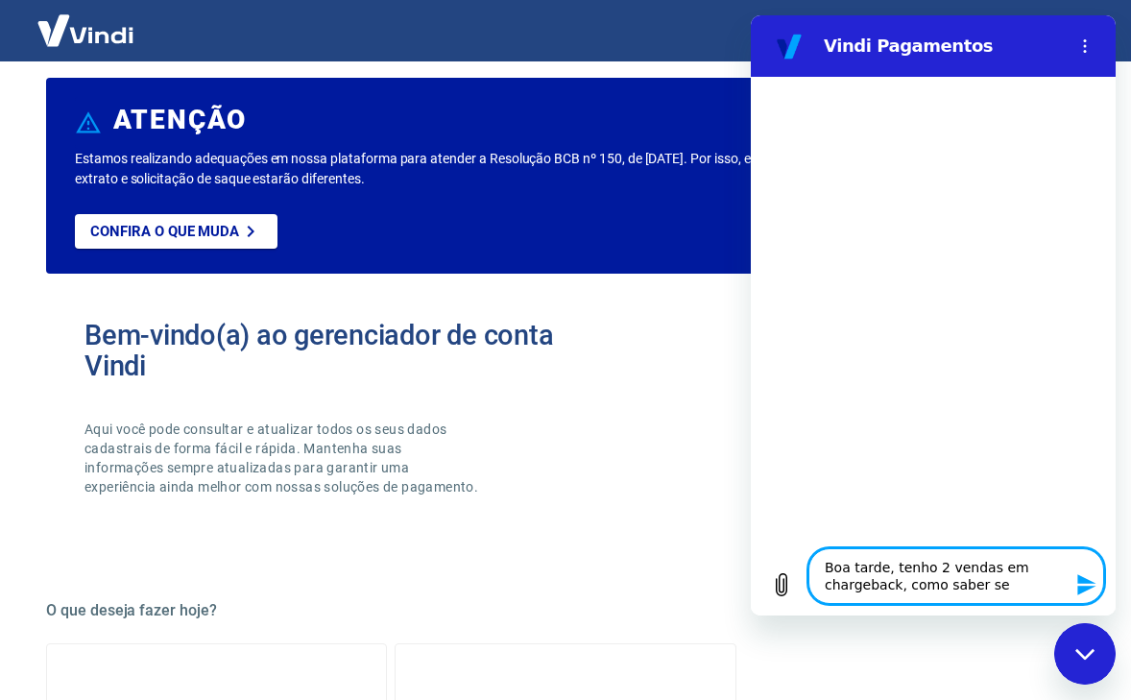
type textarea "x"
type textarea "Boa tarde, tenho 2 vendas em chargeback, como saber se a"
type textarea "x"
type textarea "Boa tarde, tenho 2 vendas em chargeback, como saber se a"
type textarea "x"
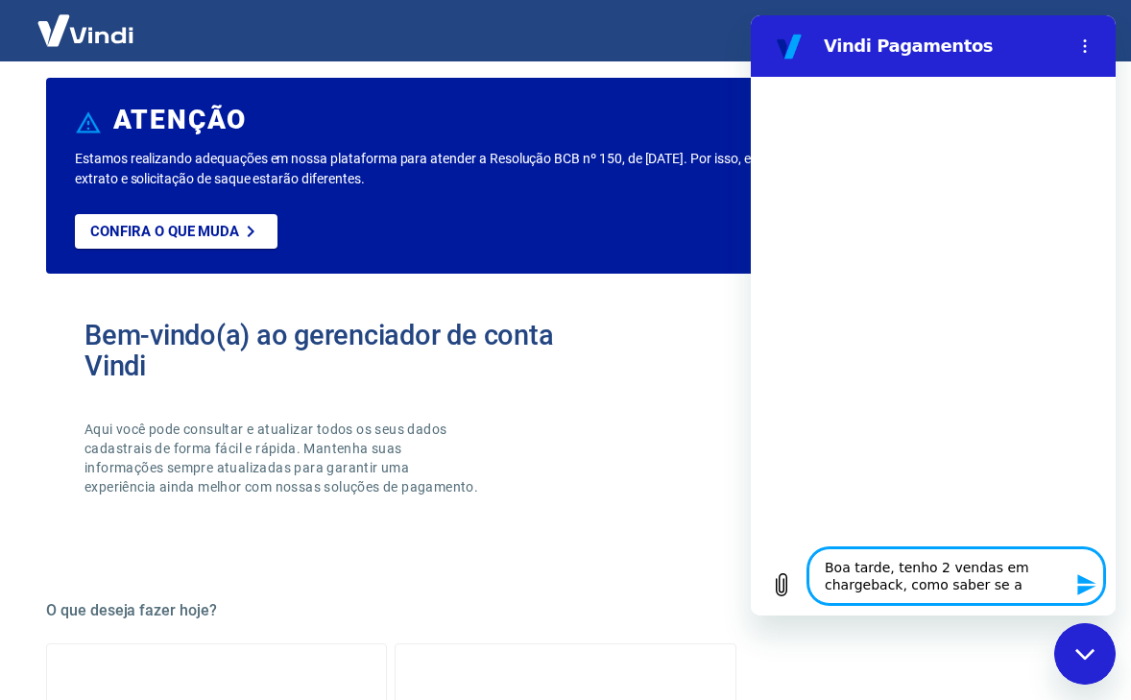
type textarea "Boa tarde, tenho 2 vendas em chargeback, como saber se a m"
type textarea "x"
type textarea "Boa tarde, tenho 2 vendas em chargeback, como saber se a mi"
type textarea "x"
type textarea "Boa tarde, tenho 2 vendas em chargeback, como saber se a min"
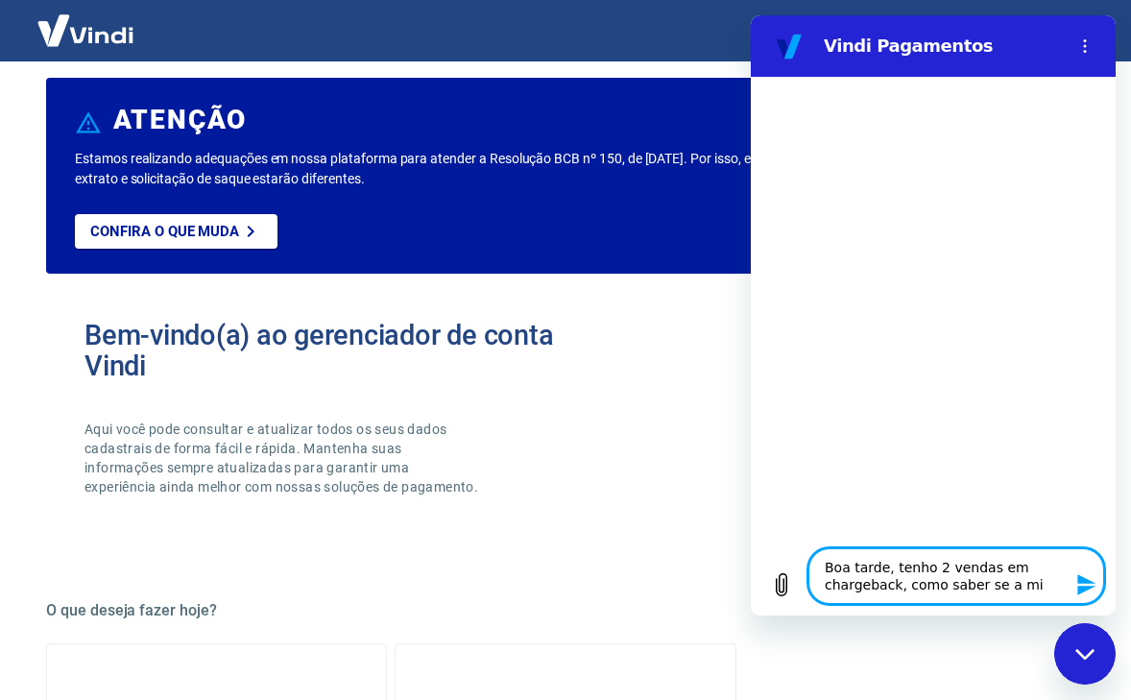
type textarea "x"
type textarea "Boa tarde, tenho 2 vendas em chargeback, como saber se a minh"
type textarea "x"
type textarea "Boa tarde, tenho 2 vendas em chargeback, como saber se a minha"
type textarea "x"
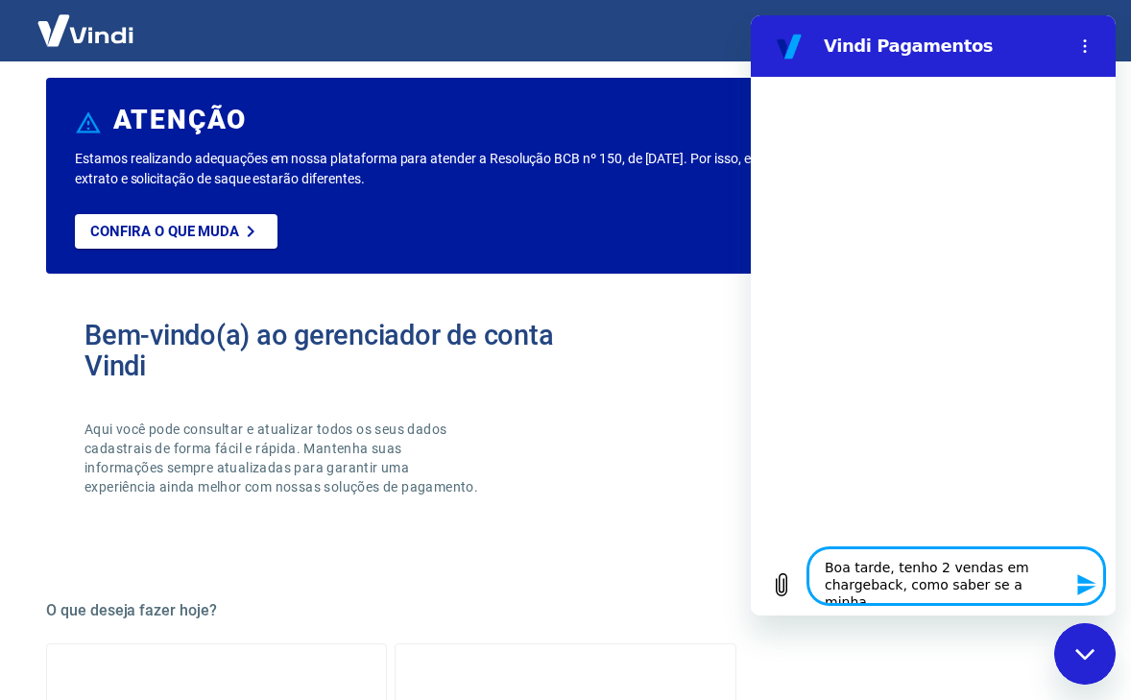
type textarea "Boa tarde, tenho 2 vendas em chargeback, como saber se a minha"
type textarea "x"
type textarea "Boa tarde, tenho 2 vendas em chargeback, como saber se a minha d"
type textarea "x"
type textarea "Boa tarde, tenho 2 vendas em chargeback, como saber se a minha do"
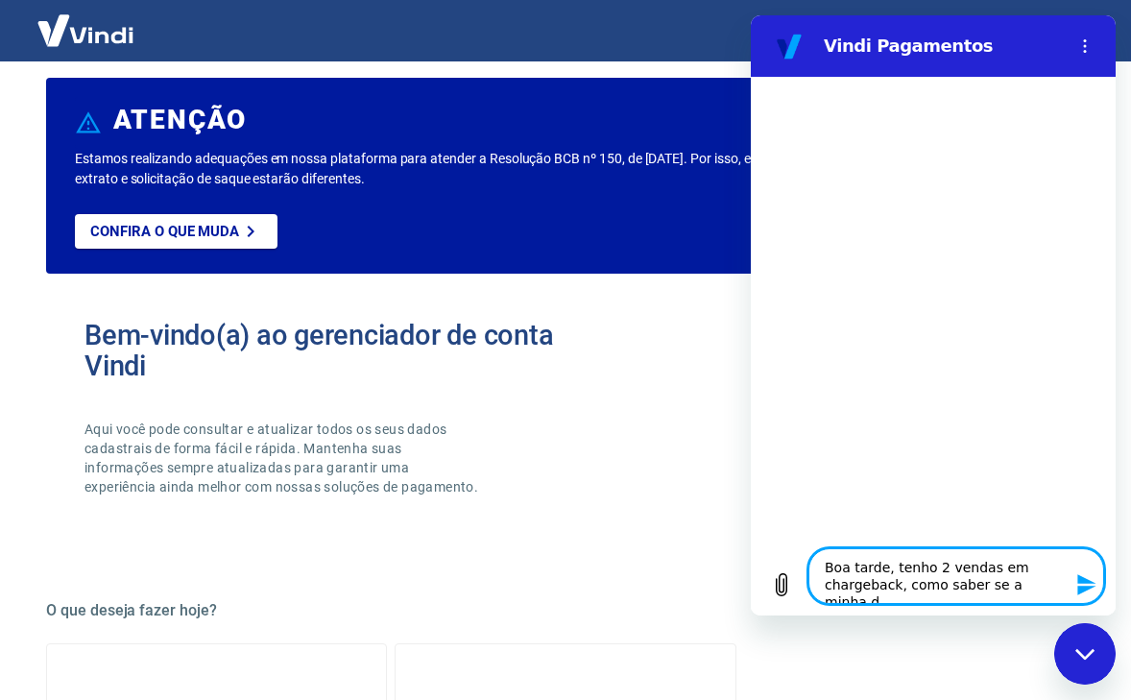
type textarea "x"
type textarea "Boa tarde, tenho 2 vendas em chargeback, como saber se a minha doc"
type textarea "x"
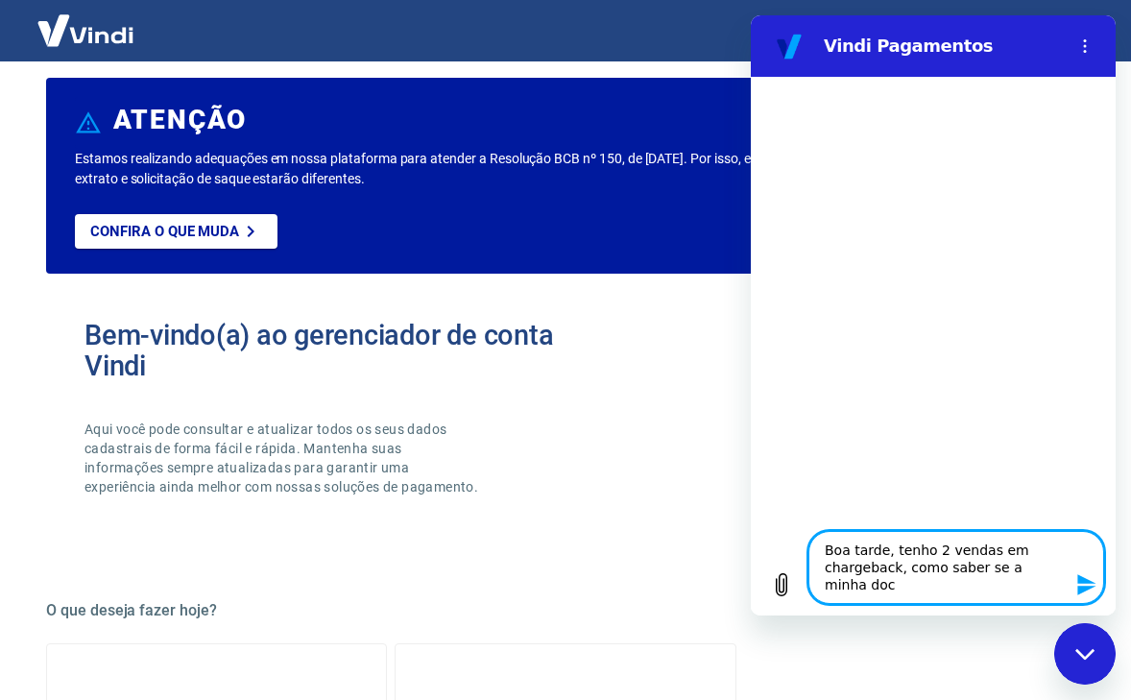
type textarea "Boa tarde, tenho 2 vendas em chargeback, como saber se a minha docu"
type textarea "x"
type textarea "Boa tarde, tenho 2 vendas em chargeback, como saber se a minha docum"
type textarea "x"
type textarea "Boa tarde, tenho 2 vendas em chargeback, como saber se a minha documn"
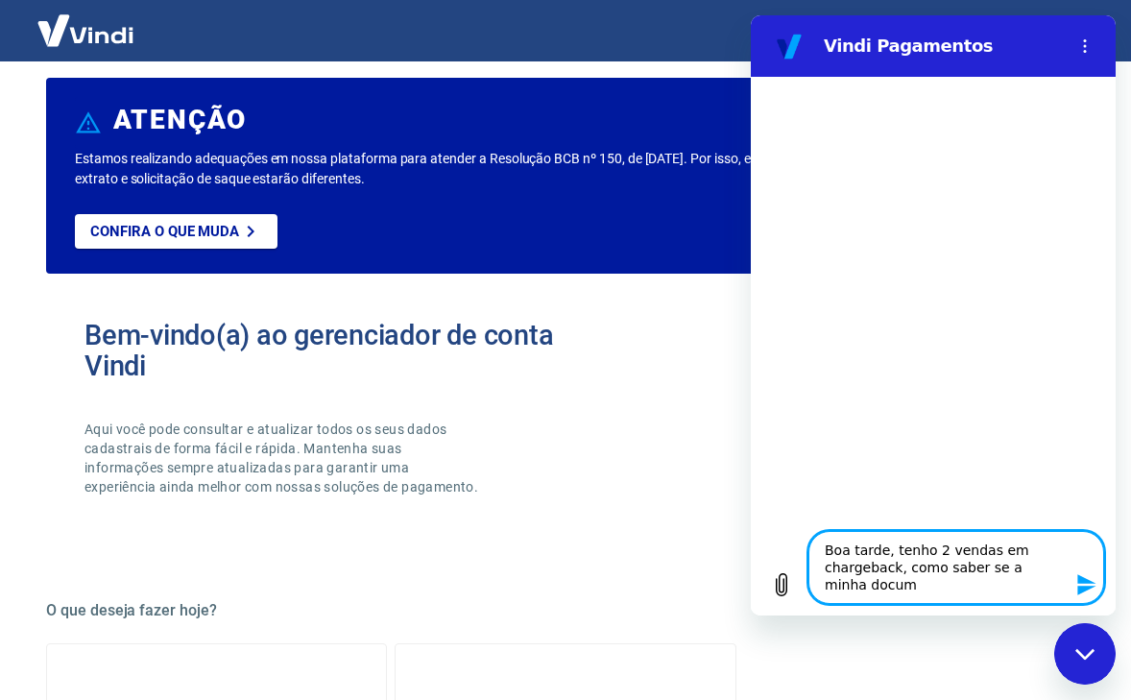
type textarea "x"
type textarea "Boa tarde, tenho 2 vendas em chargeback, como saber se a minha documne"
type textarea "x"
type textarea "Boa tarde, tenho 2 vendas em chargeback, como saber se a minha documn"
type textarea "x"
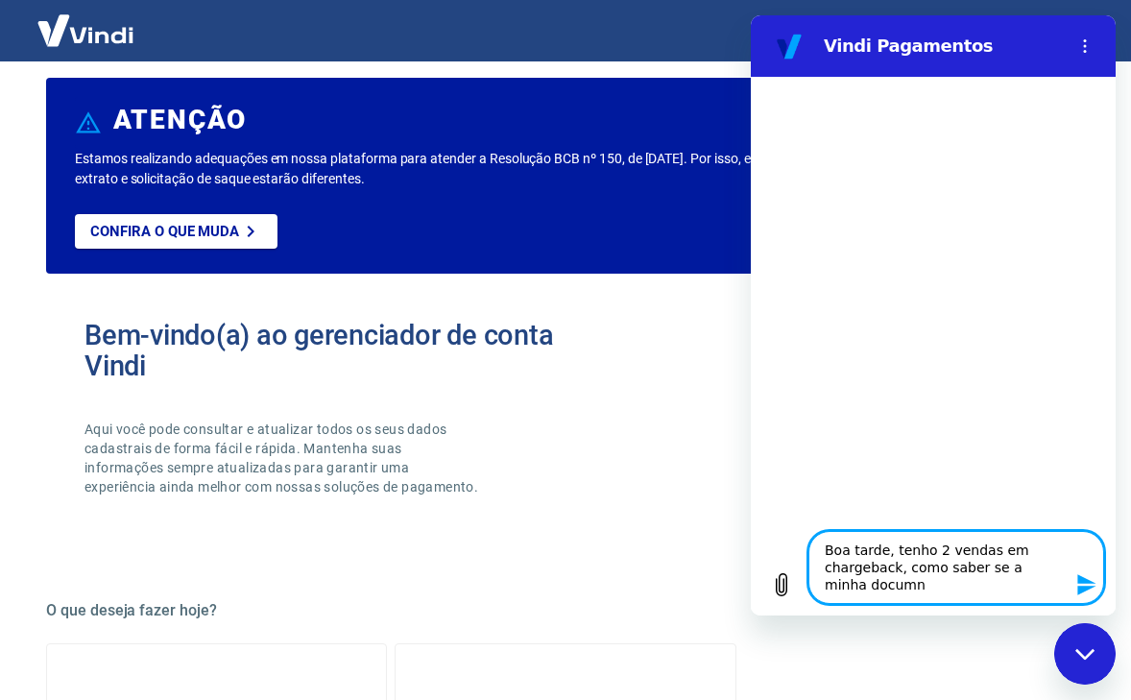
type textarea "Boa tarde, tenho 2 vendas em chargeback, como saber se a minha docum"
type textarea "x"
type textarea "Boa tarde, tenho 2 vendas em chargeback, como saber se a minha docume"
type textarea "x"
type textarea "Boa tarde, tenho 2 vendas em chargeback, como saber se a minha documen"
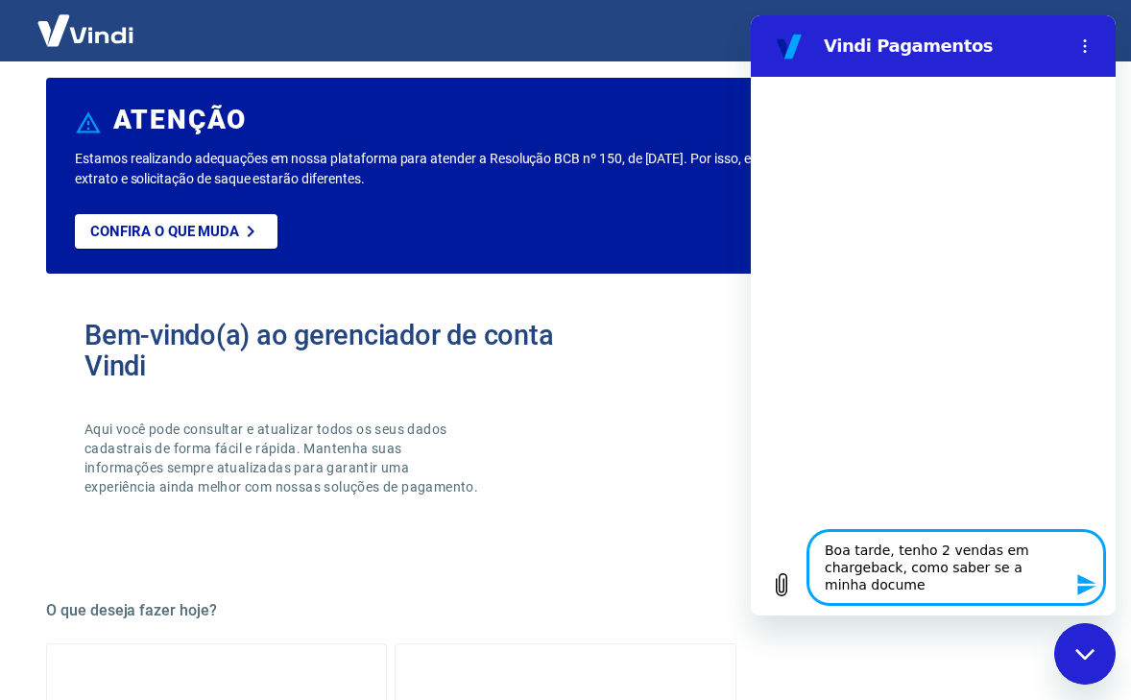
type textarea "x"
type textarea "Boa tarde, tenho 2 vendas em chargeback, como saber se a minha document"
type textarea "x"
type textarea "Boa tarde, tenho 2 vendas em chargeback, como saber se a minha document'"
type textarea "x"
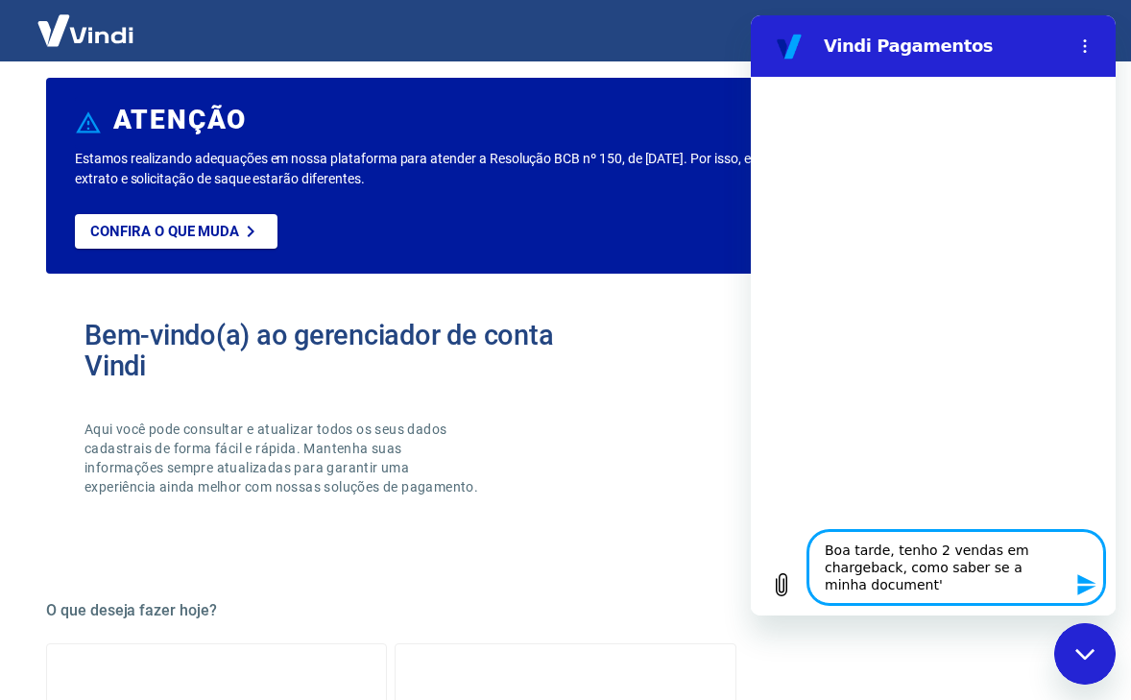
type textarea "Boa tarde, tenho 2 vendas em chargeback, como saber se a minha documentç"
type textarea "x"
type textarea "Boa tarde, tenho 2 vendas em chargeback, como saber se a minha documentç˜"
type textarea "x"
type textarea "Boa tarde, tenho 2 vendas em chargeback, como saber se a minha documentçã"
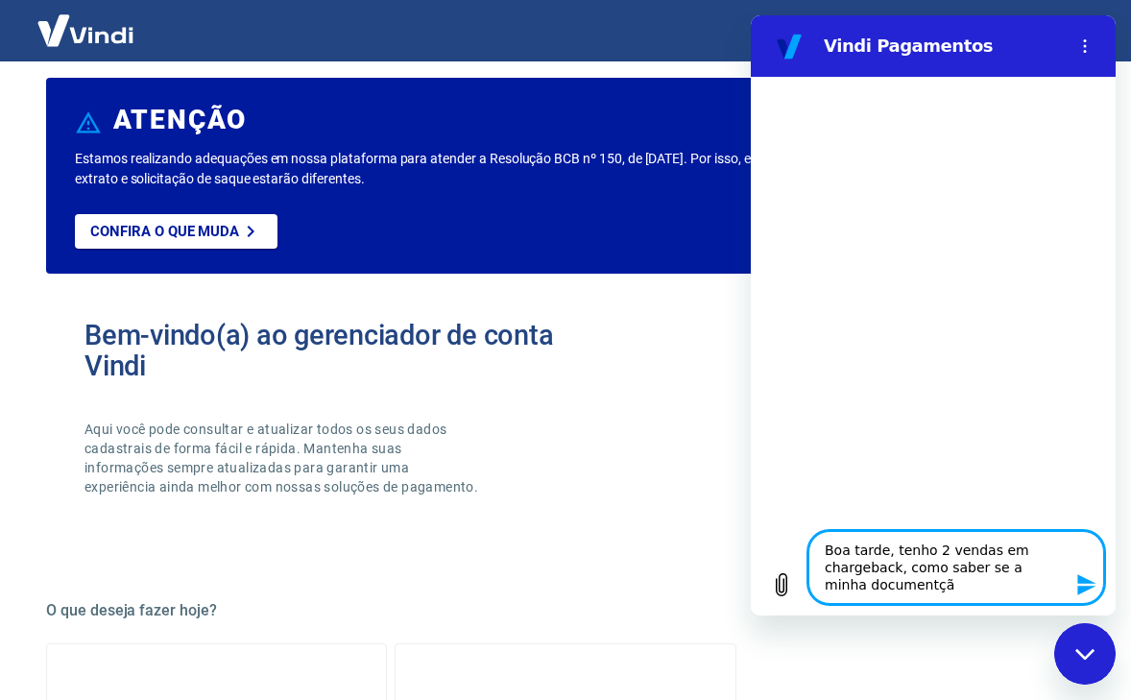
type textarea "x"
type textarea "Boa tarde, tenho 2 vendas em chargeback, como saber se a minha documentção"
type textarea "x"
type textarea "Boa tarde, tenho 2 vendas em chargeback, como saber se a minha documentação"
type textarea "x"
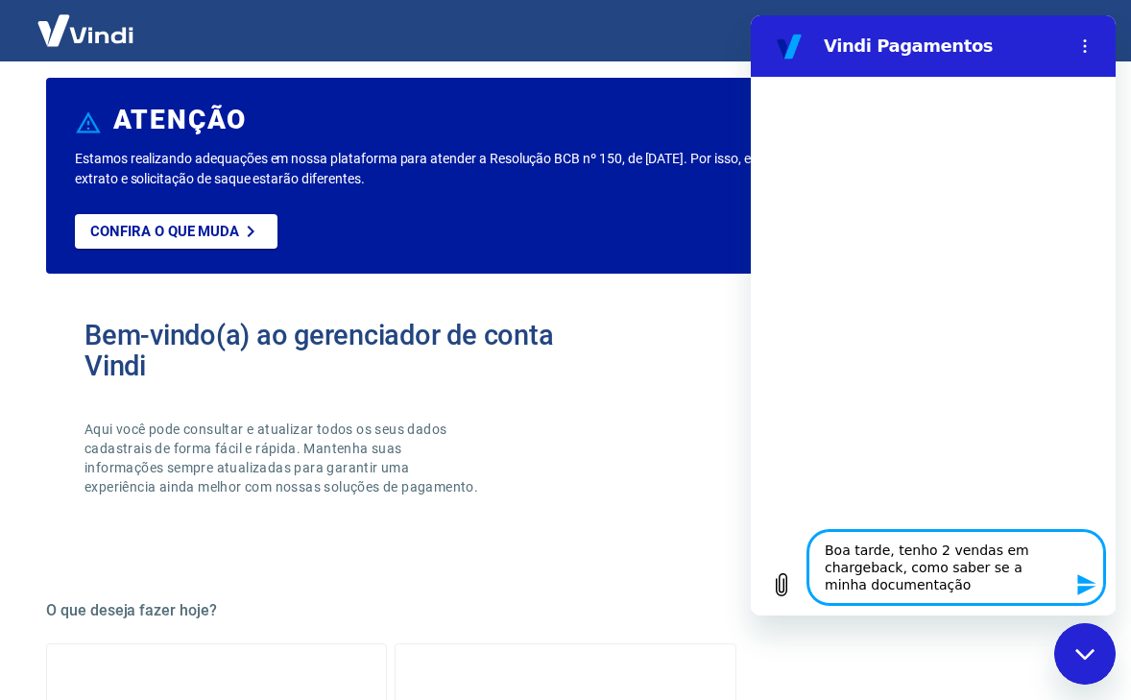
type textarea "Boa tarde, tenho 2 vendas em chargeback, como saber se a minha documentação f"
type textarea "x"
type textarea "Boa tarde, tenho 2 vendas em chargeback, como saber se a minha documentação fo"
type textarea "x"
type textarea "Boa tarde, tenho 2 vendas em chargeback, como saber se a minha documentação foi"
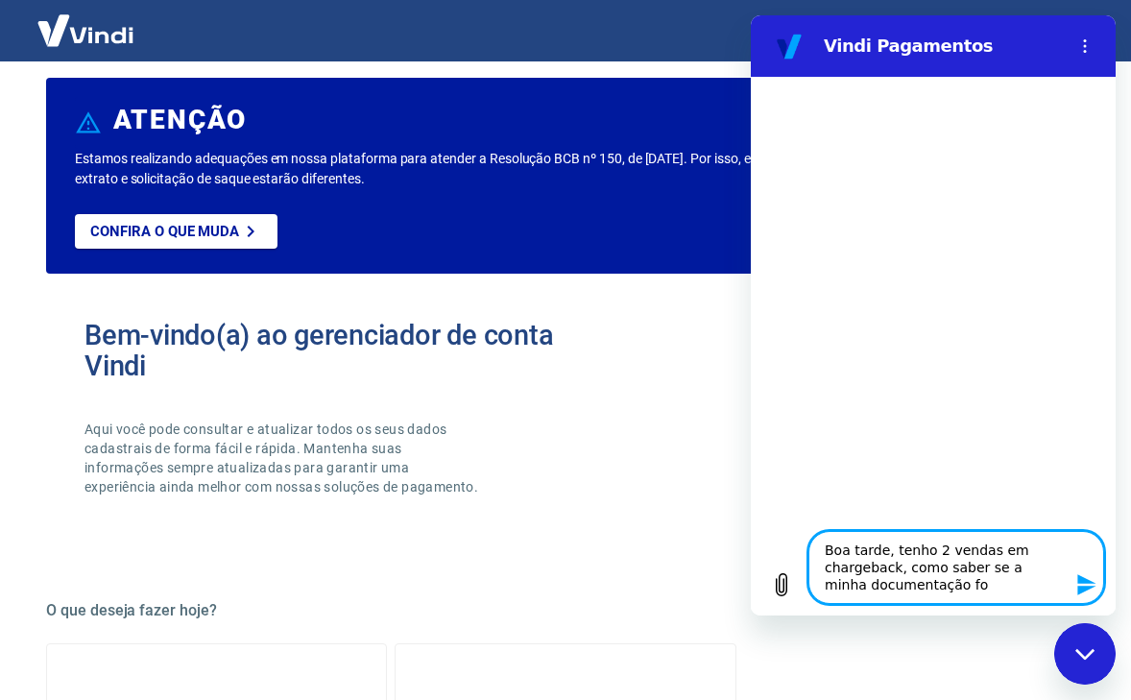
type textarea "x"
type textarea "Boa tarde, tenho 2 vendas em chargeback, como saber se a minha documentação foi"
type textarea "x"
type textarea "Boa tarde, tenho 2 vendas em chargeback, como saber se a minha documentação foi…"
type textarea "x"
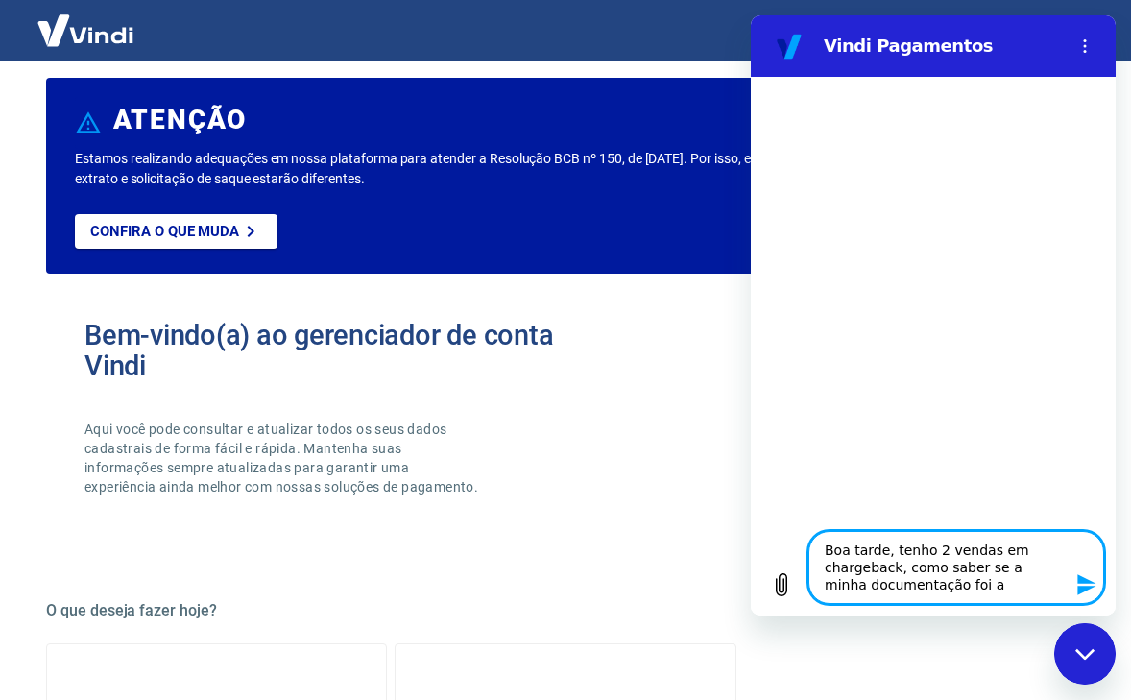
type textarea "Boa tarde, tenho 2 vendas em chargeback, como saber se a minha documentação foi…"
type textarea "x"
type textarea "Boa tarde, tenho 2 vendas em chargeback, como saber se a minha documentação foi…"
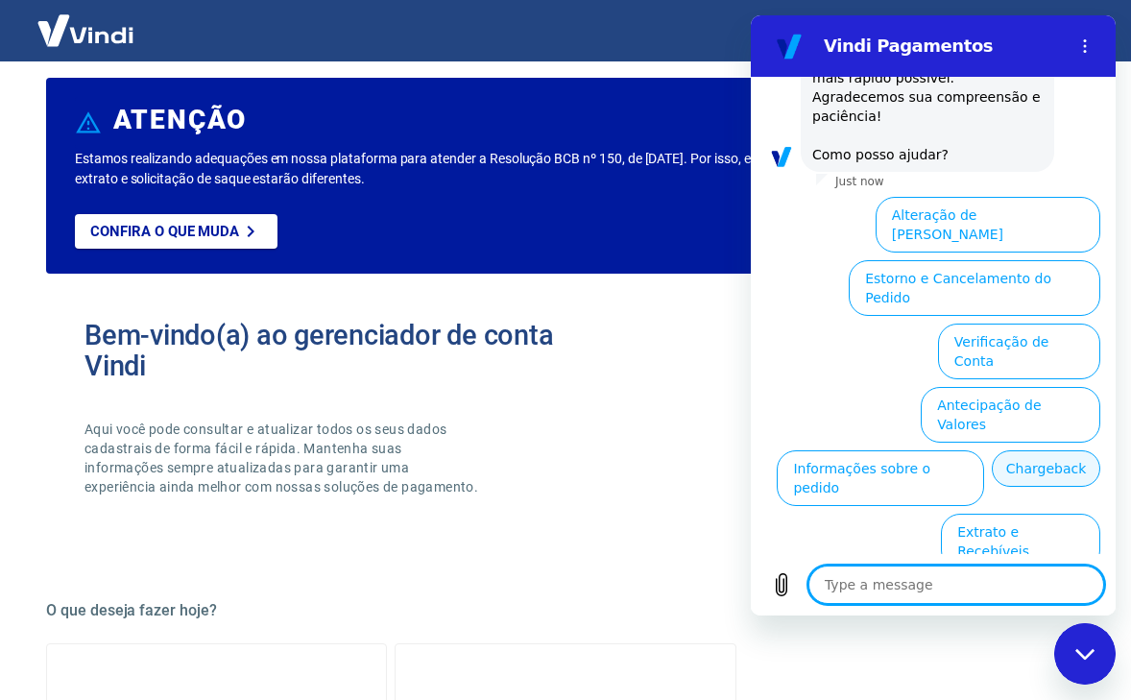
scroll to position [309, 0]
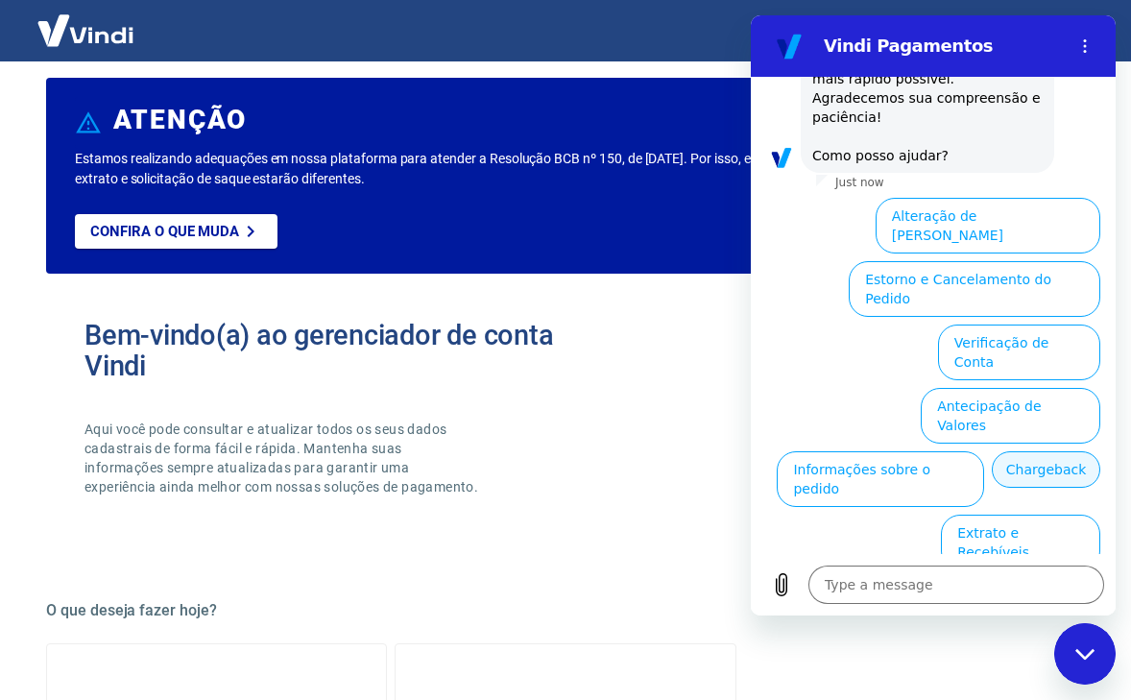
click at [992, 451] on button "Chargeback" at bounding box center [1046, 469] width 109 height 36
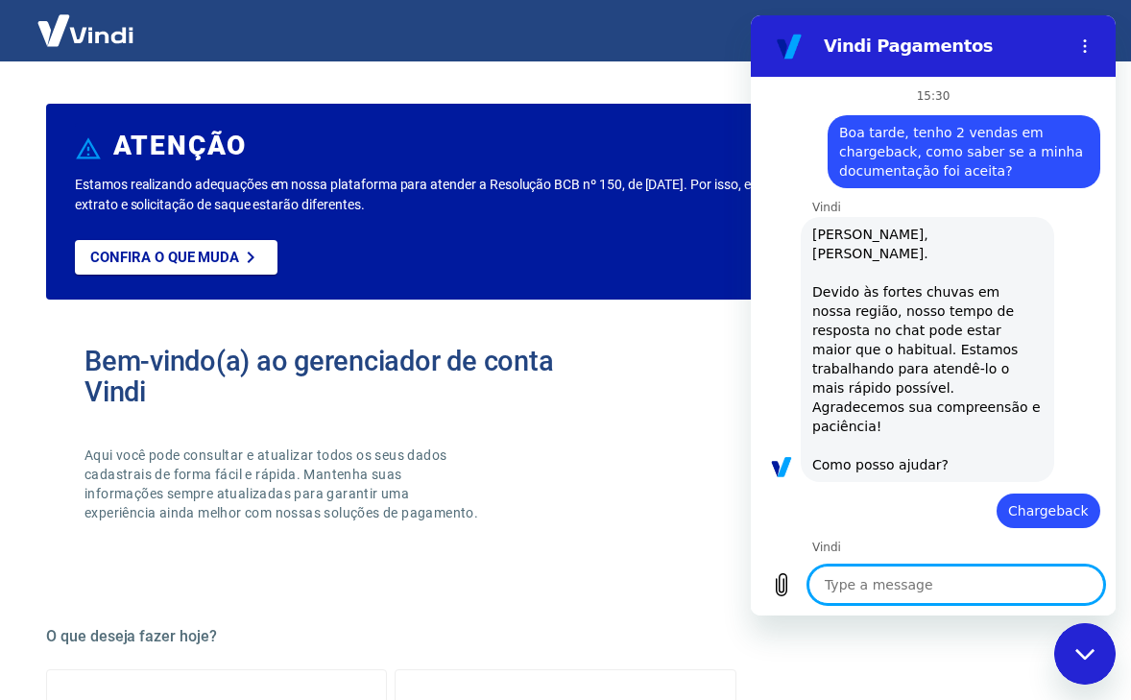
scroll to position [0, 0]
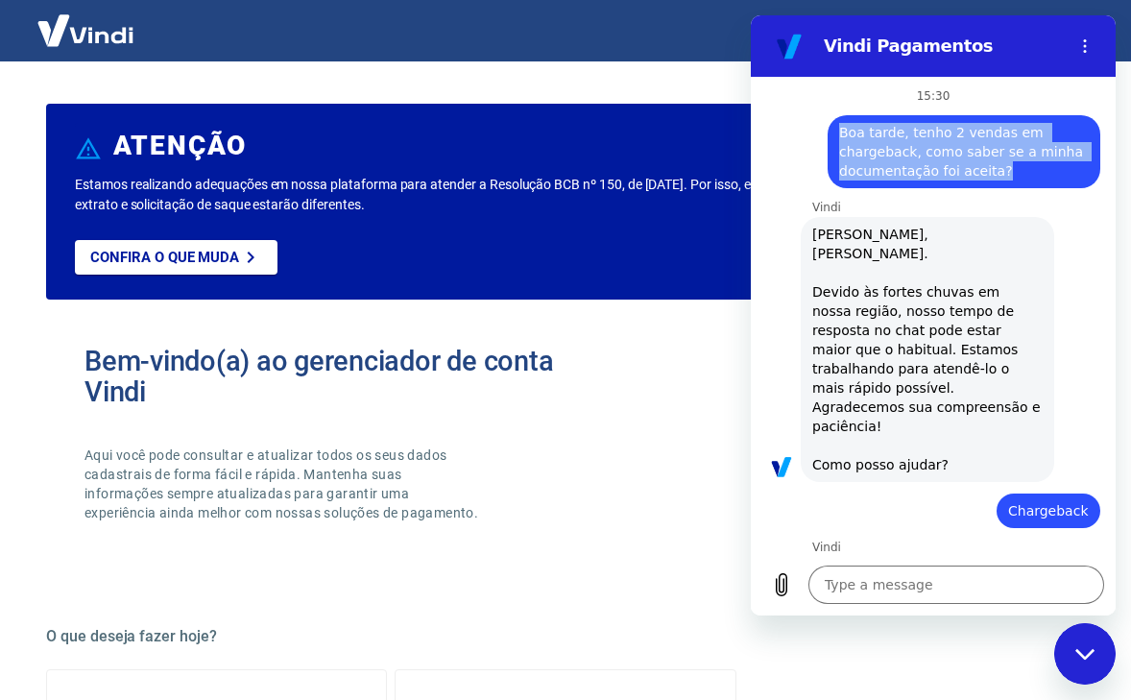
drag, startPoint x: 842, startPoint y: 132, endPoint x: 1025, endPoint y: 180, distance: 188.6
click at [1025, 180] on span "Boa tarde, tenho 2 vendas em chargeback, como saber se a minha documentação foi…" at bounding box center [964, 152] width 250 height 58
copy span "Boa tarde, tenho 2 vendas em chargeback, como saber se a minha documentação foi…"
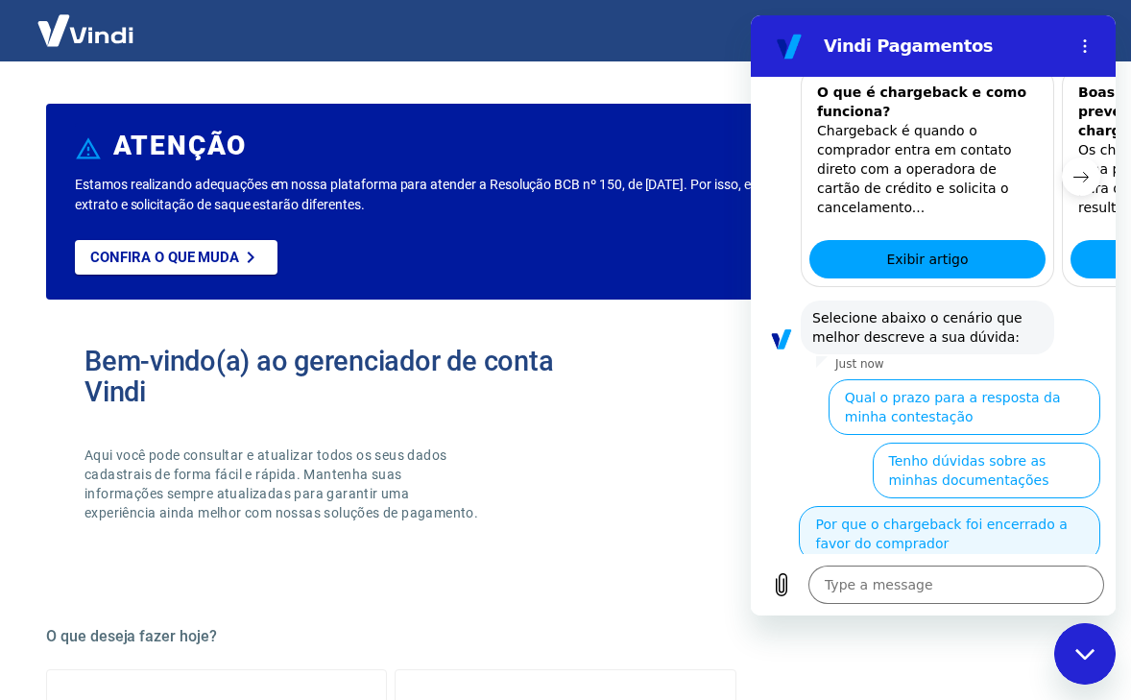
scroll to position [920, 0]
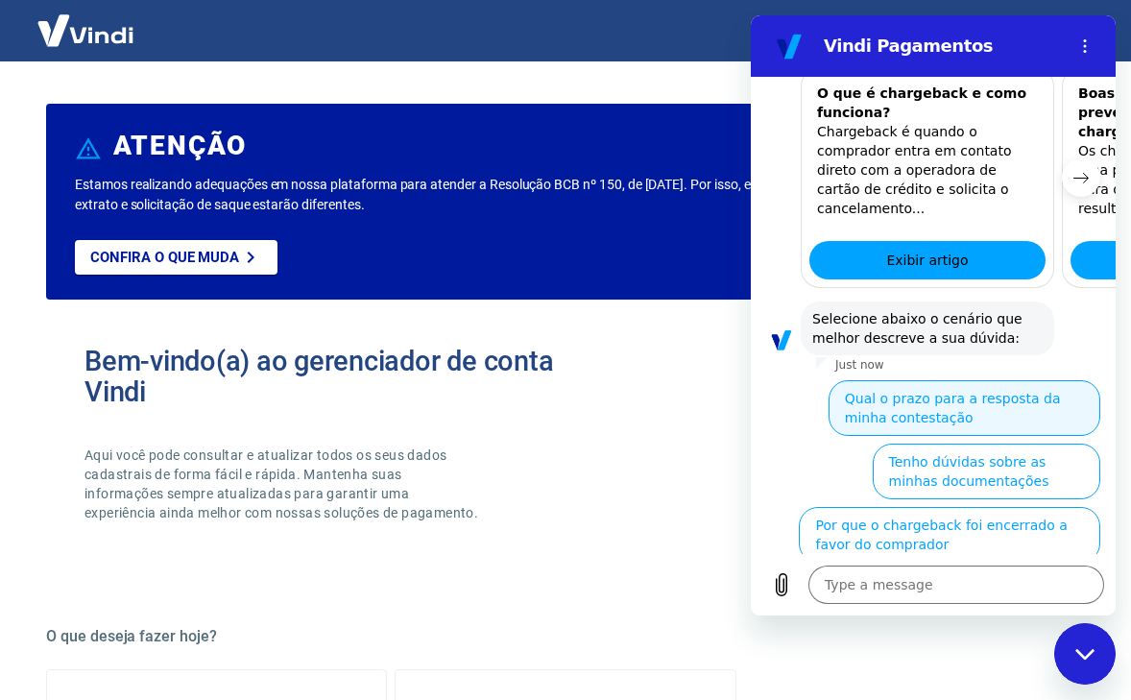
click at [882, 380] on button "Qual o prazo para a resposta da minha contestação" at bounding box center [965, 408] width 272 height 56
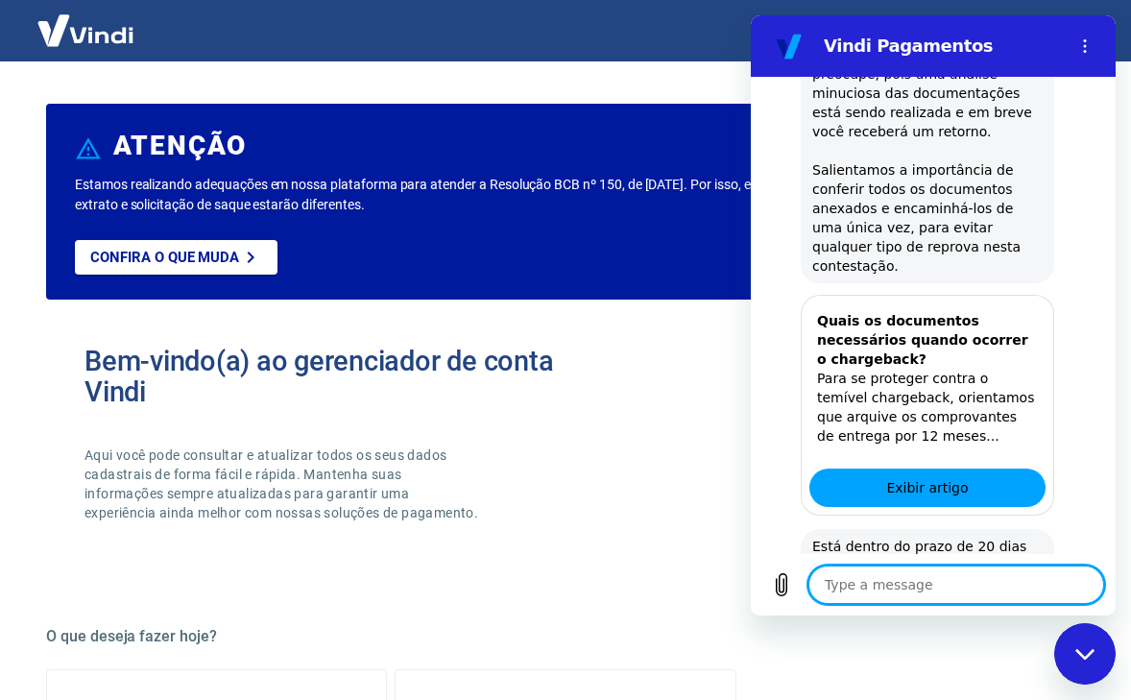
scroll to position [1619, 0]
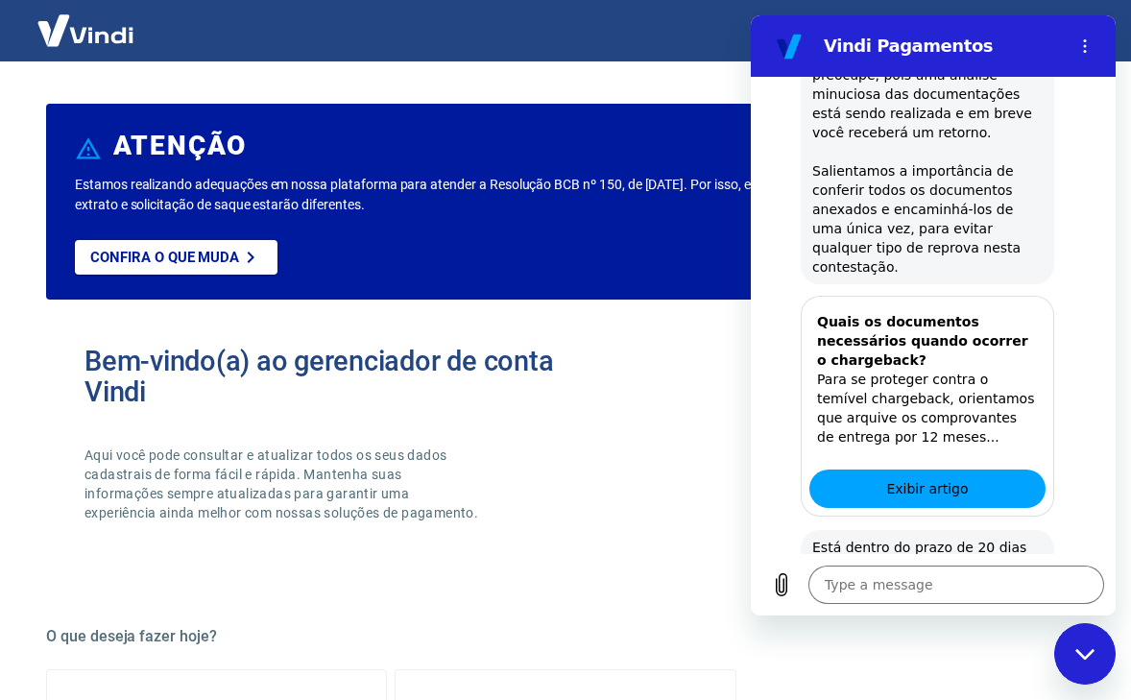
click at [996, 609] on button "Sim" at bounding box center [1005, 627] width 57 height 36
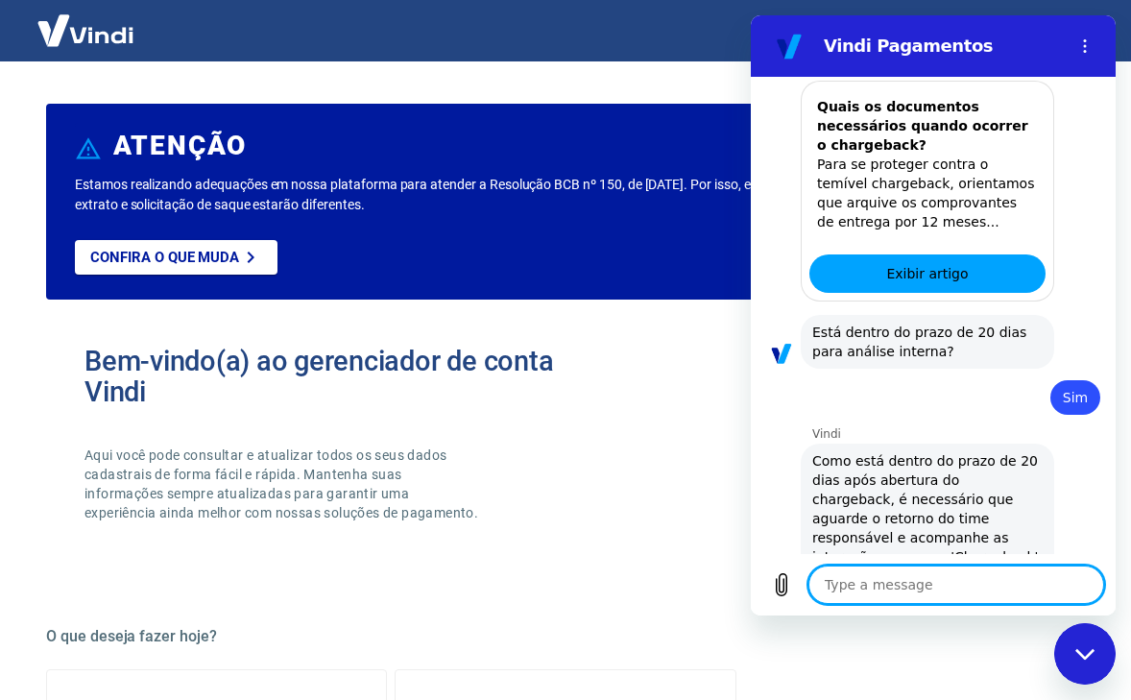
scroll to position [1880, 0]
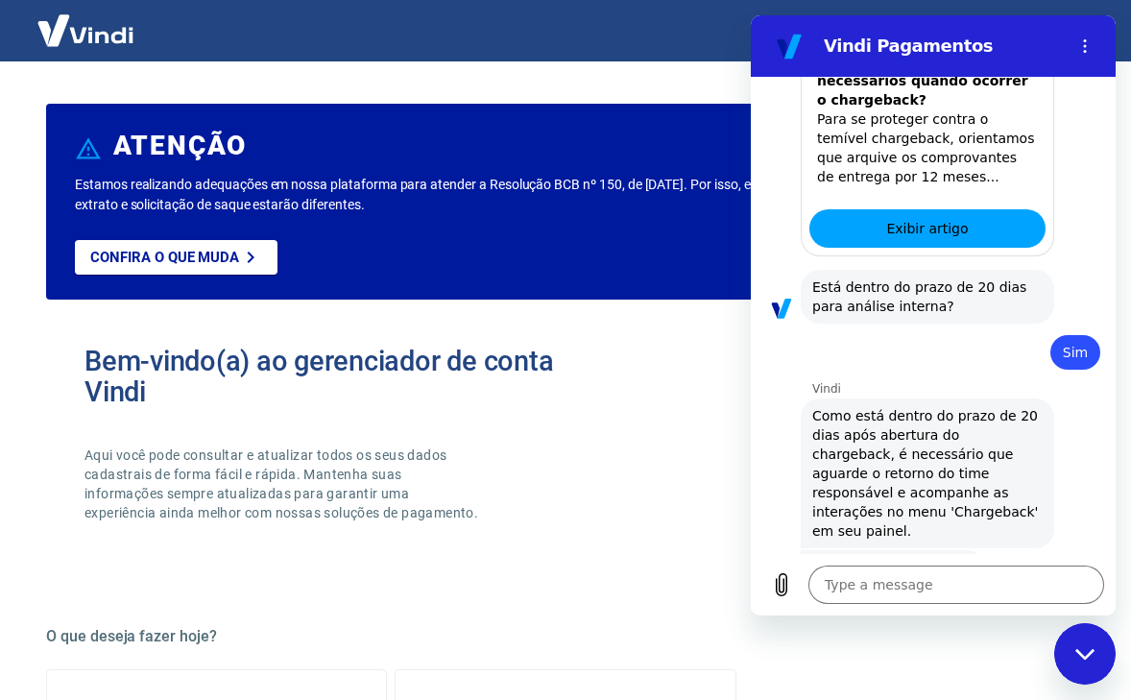
click at [1065, 610] on button "Não" at bounding box center [1071, 628] width 59 height 36
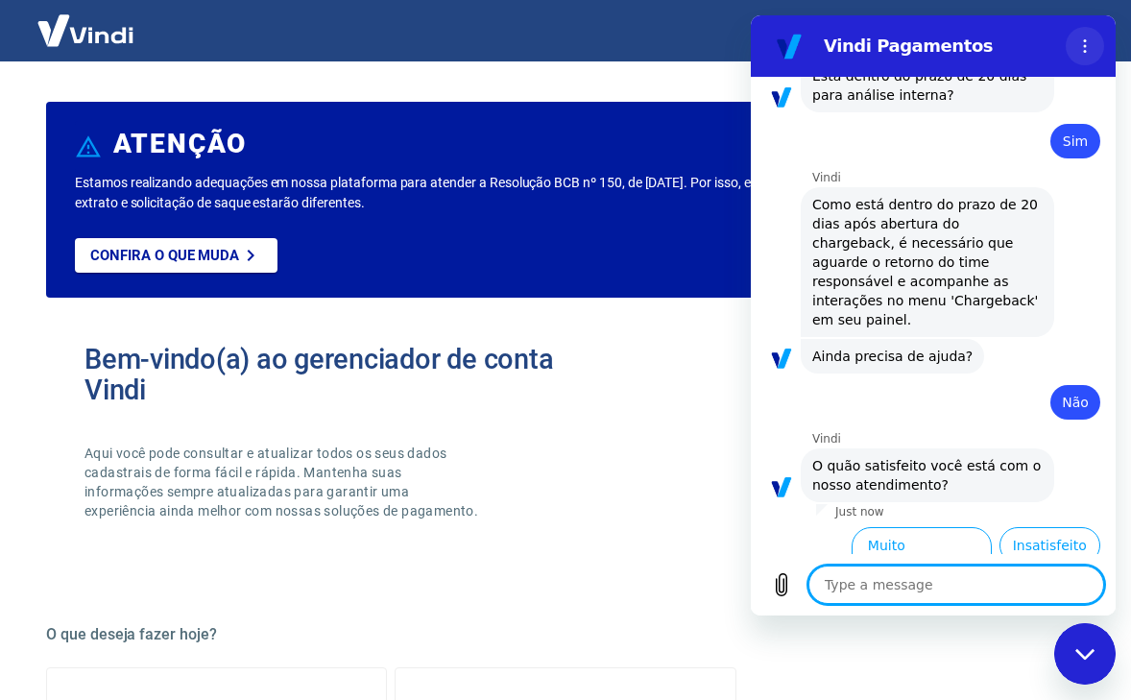
scroll to position [2097, 0]
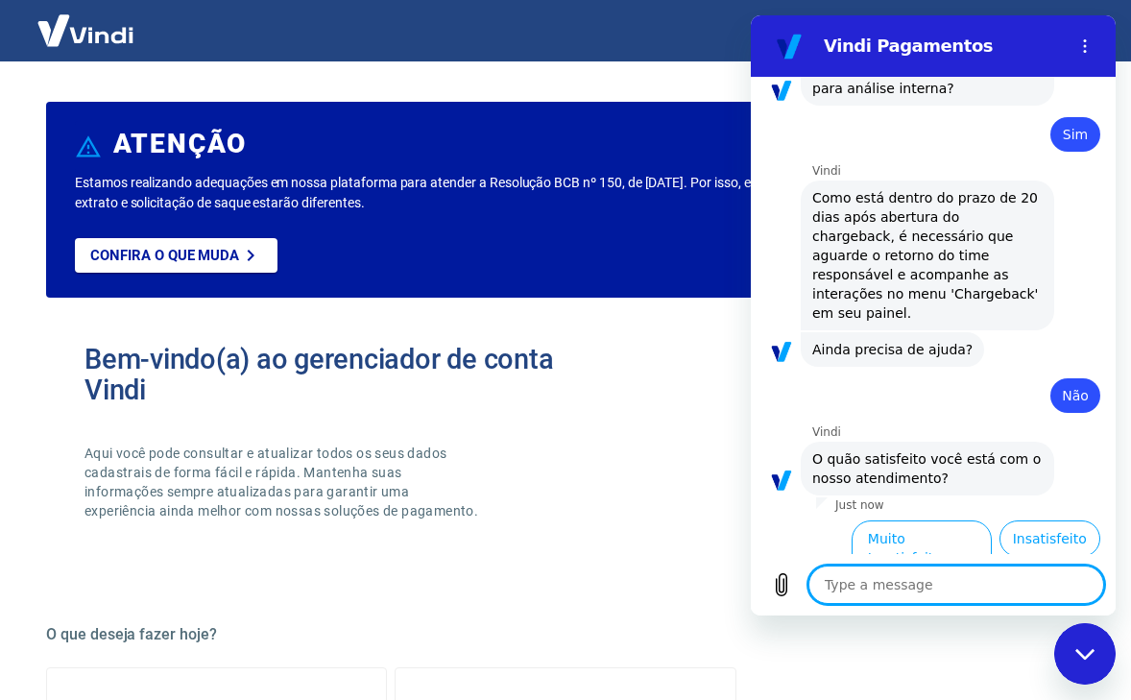
click at [863, 584] on button "Normal" at bounding box center [823, 602] width 79 height 36
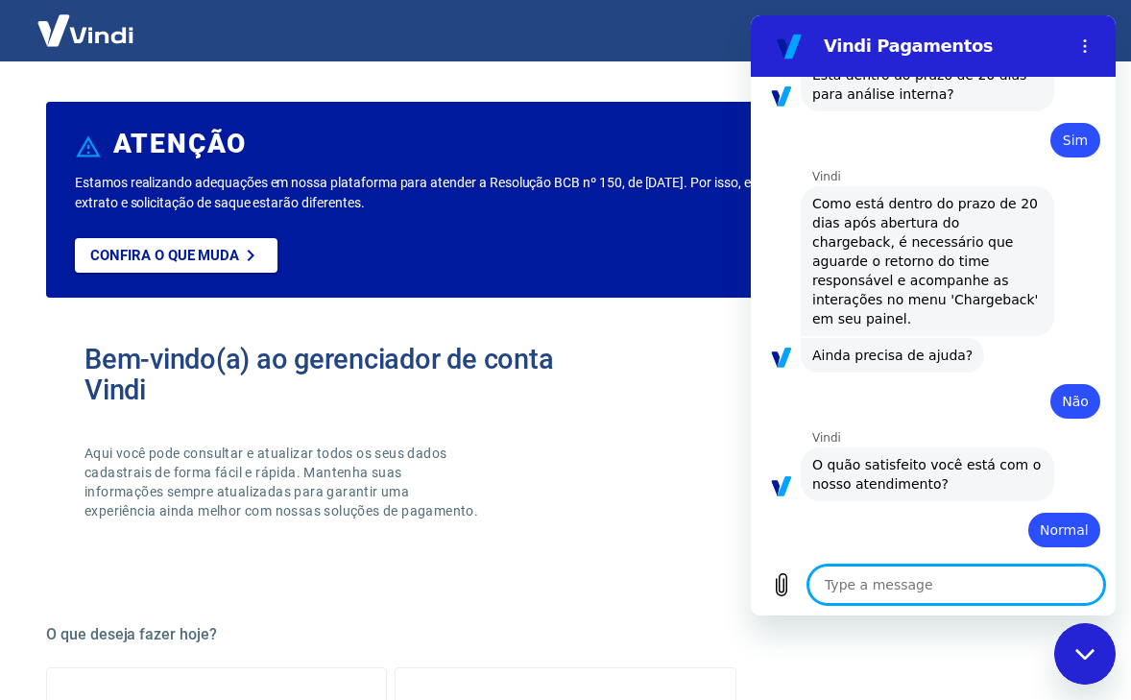
scroll to position [2093, 0]
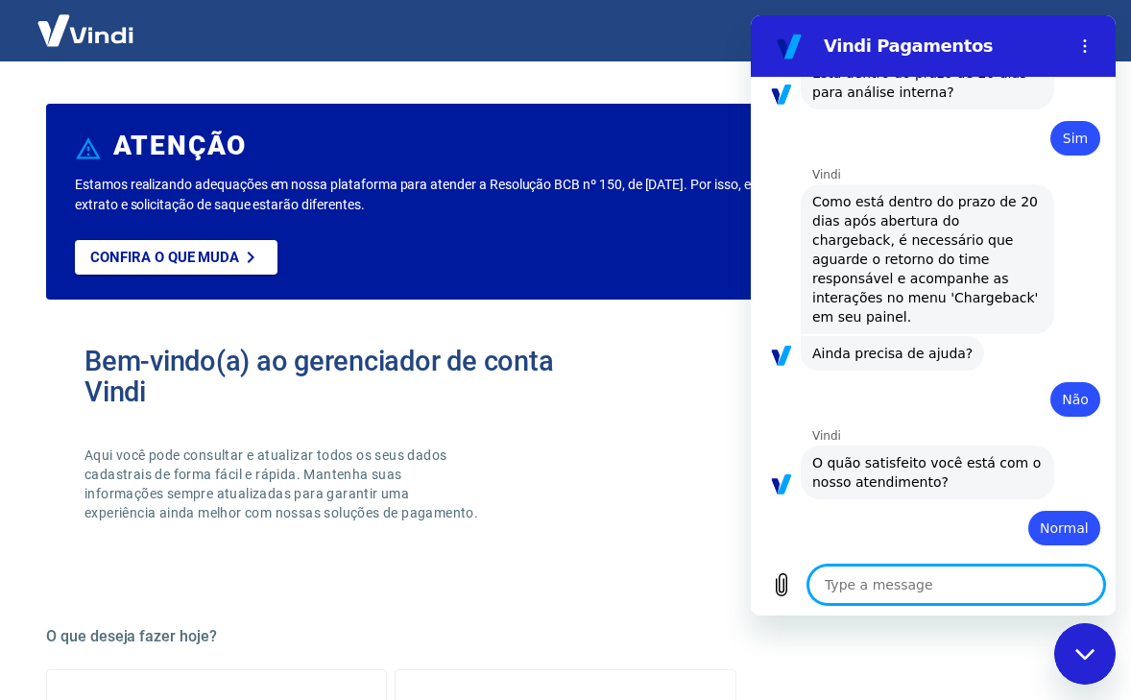
click at [1083, 653] on icon "Close messaging window" at bounding box center [1085, 654] width 20 height 12
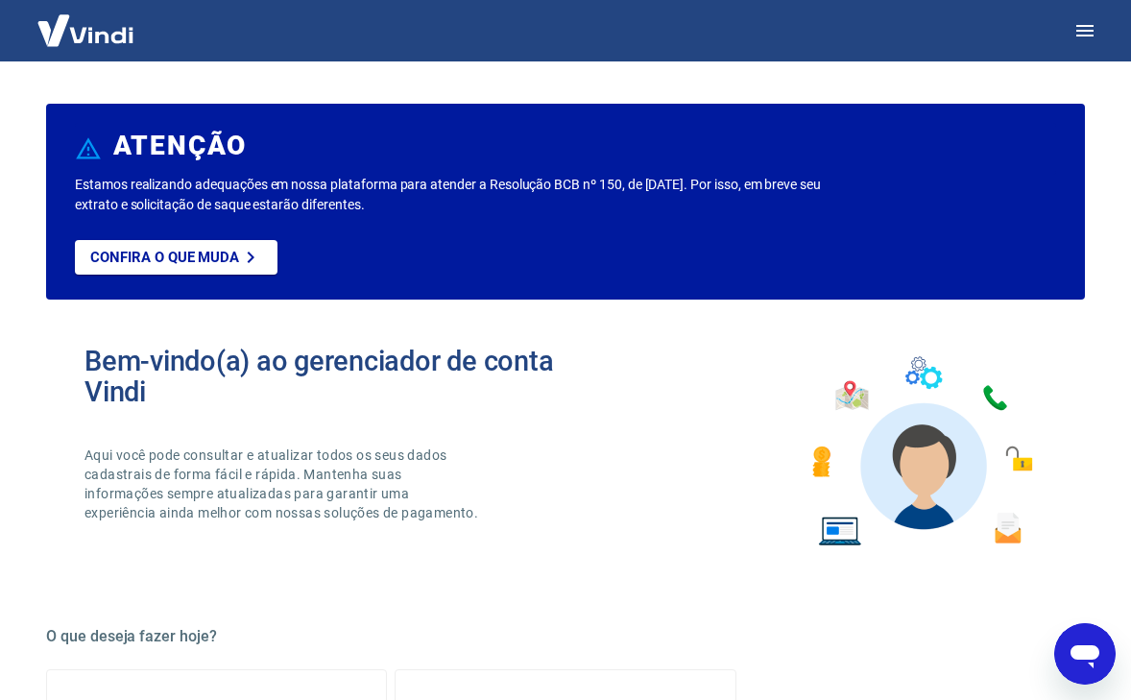
scroll to position [-12, 1]
click at [1081, 39] on icon "button" at bounding box center [1084, 30] width 23 height 23
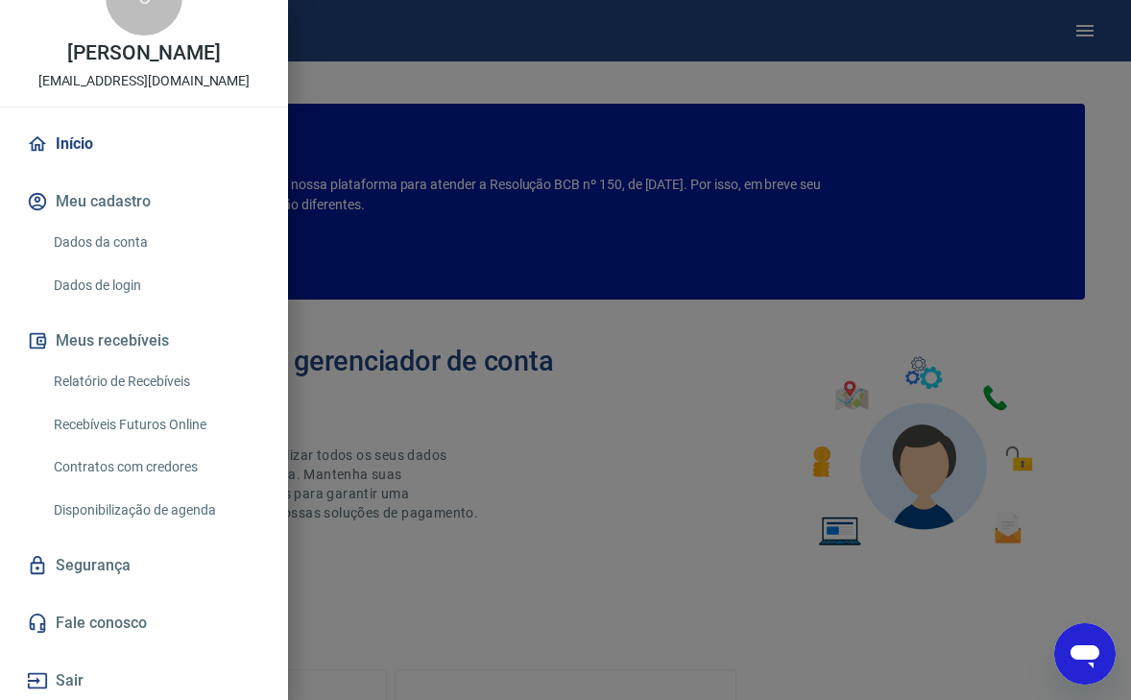
scroll to position [56, 0]
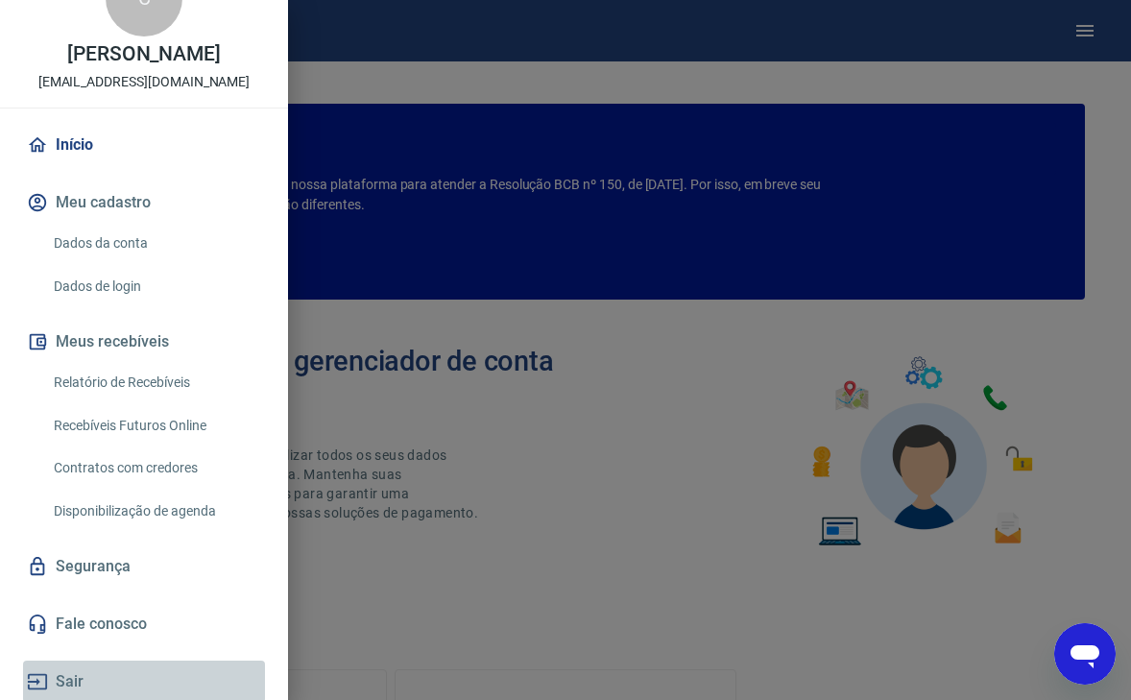
click at [63, 691] on button "Sair" at bounding box center [144, 682] width 242 height 42
